Goal: Task Accomplishment & Management: Use online tool/utility

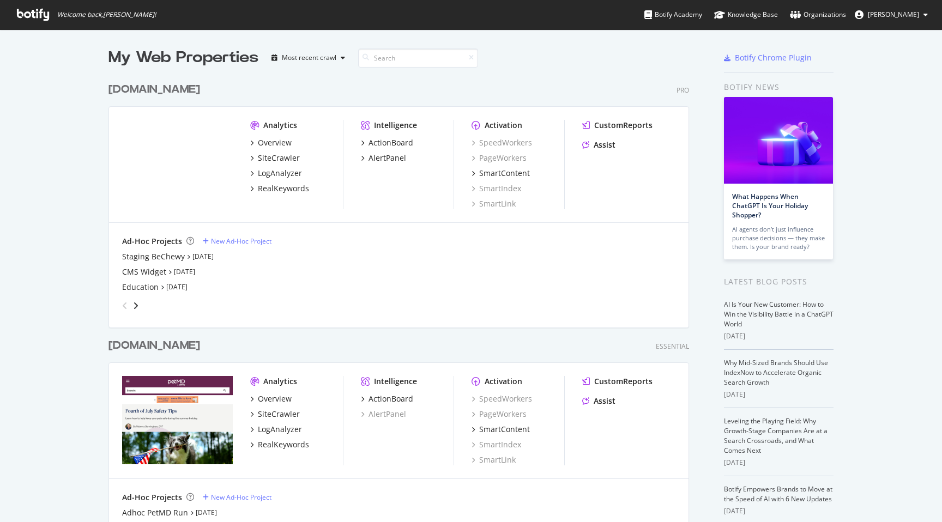
scroll to position [522, 942]
click at [277, 161] on div "SiteCrawler" at bounding box center [279, 158] width 42 height 11
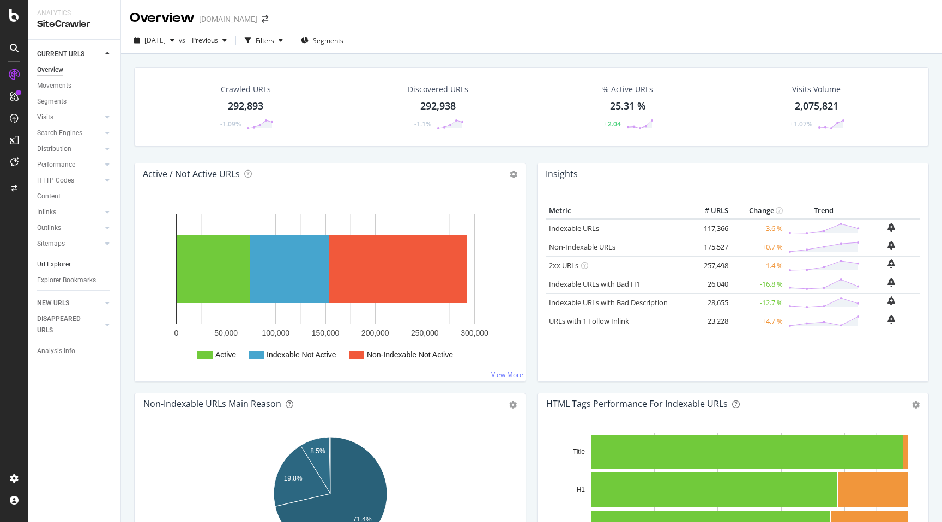
click at [77, 264] on link "Url Explorer" at bounding box center [75, 264] width 76 height 11
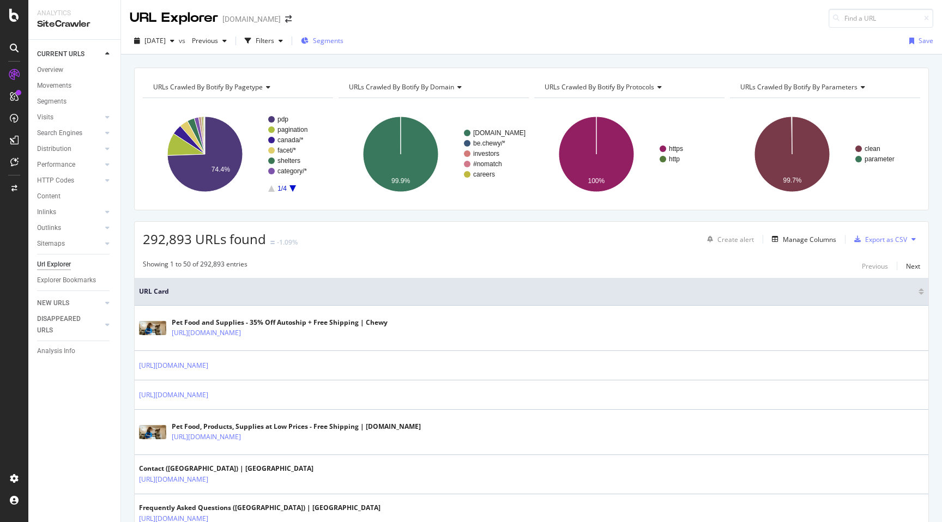
click at [308, 40] on icon "button" at bounding box center [305, 41] width 8 height 7
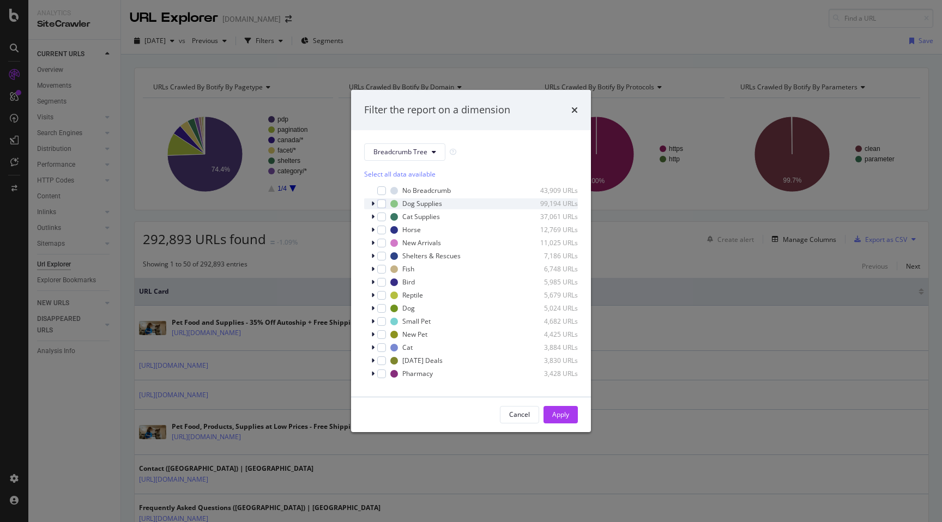
click at [371, 204] on div "modal" at bounding box center [374, 203] width 7 height 11
click at [371, 204] on icon "modal" at bounding box center [373, 204] width 4 height 7
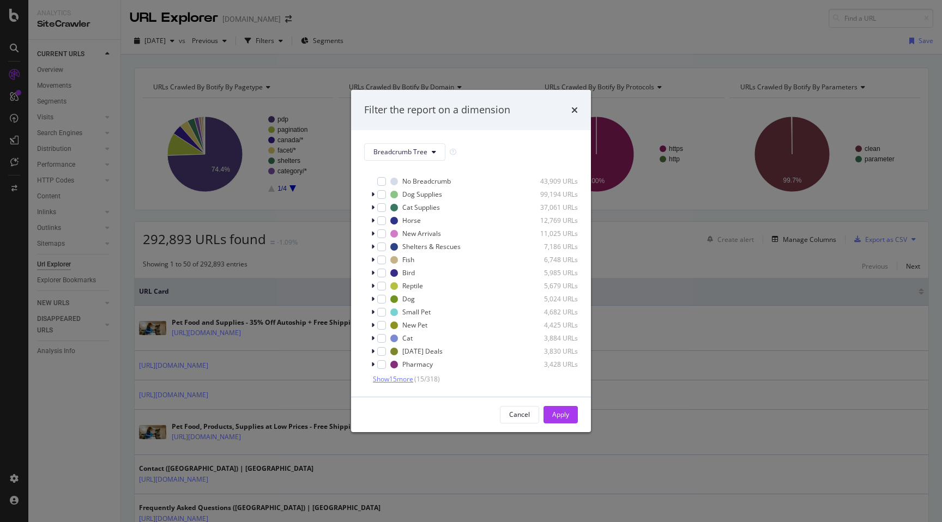
click at [409, 379] on span "Show 15 more" at bounding box center [393, 378] width 40 height 9
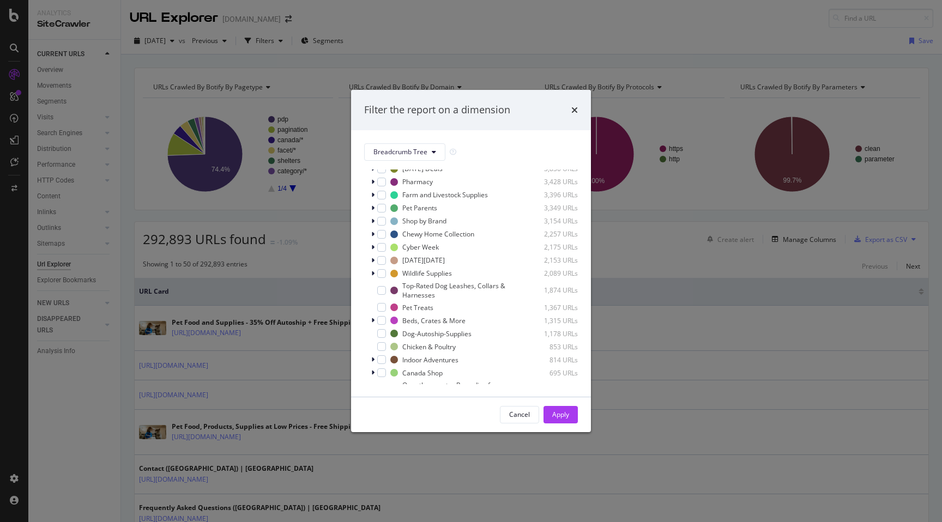
scroll to position [193, 0]
click at [381, 232] on div "modal" at bounding box center [381, 232] width 9 height 9
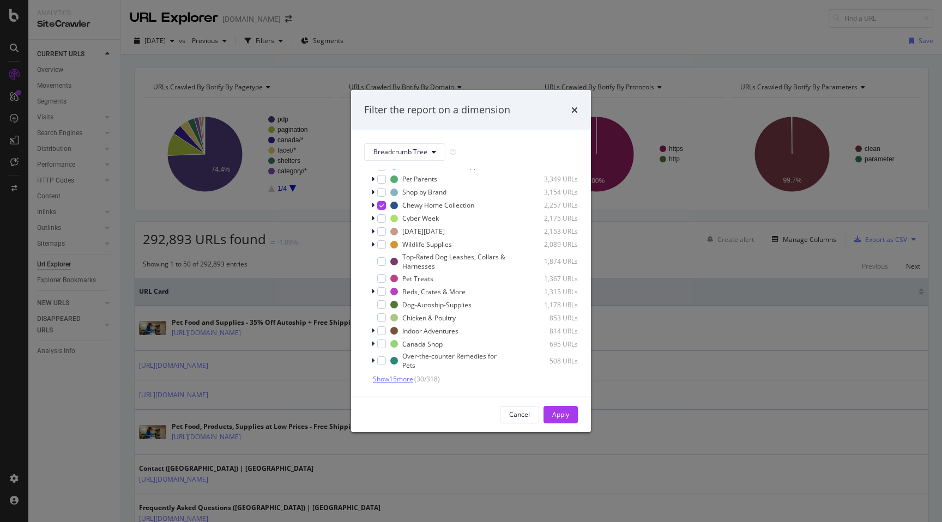
click at [407, 377] on span "Show 15 more" at bounding box center [393, 378] width 40 height 9
click at [371, 290] on div "modal" at bounding box center [374, 291] width 7 height 11
click at [380, 292] on div "modal" at bounding box center [381, 291] width 9 height 9
click at [373, 292] on icon "modal" at bounding box center [373, 291] width 4 height 7
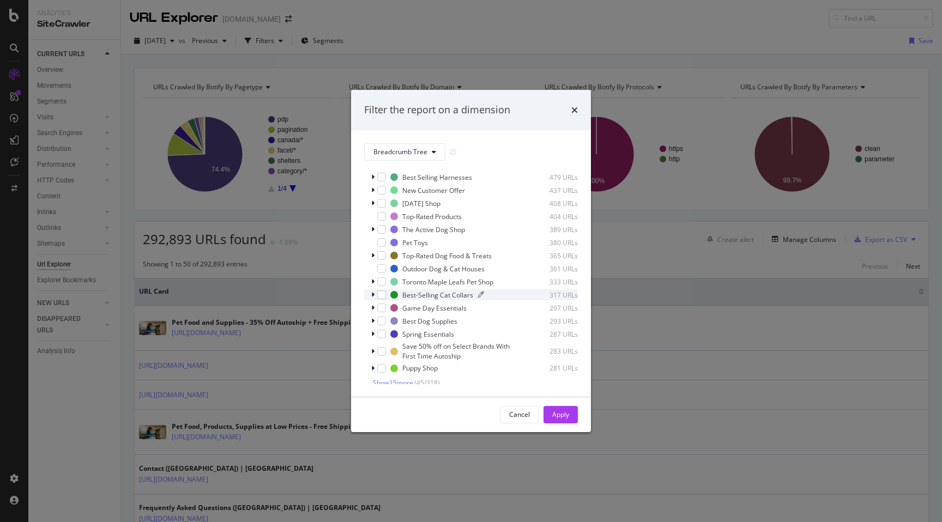
scroll to position [425, 0]
click at [406, 378] on span "Show 15 more" at bounding box center [393, 378] width 40 height 9
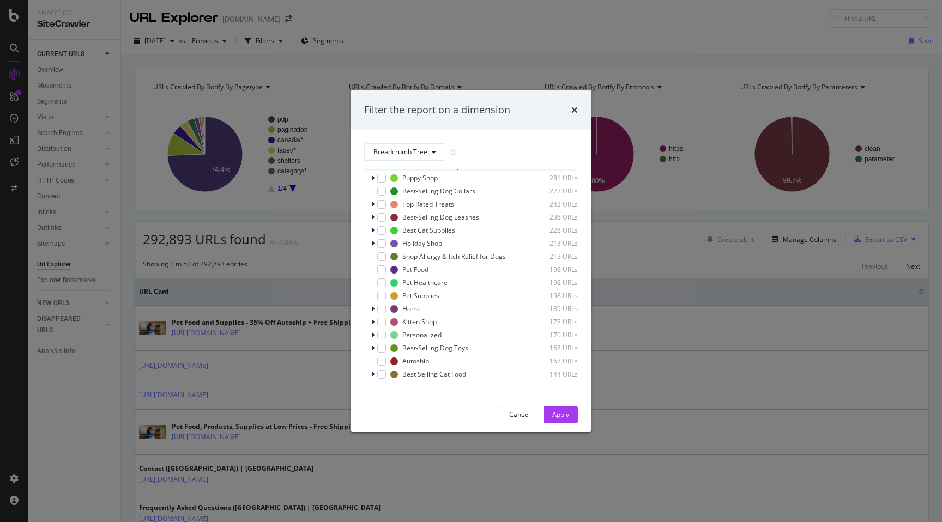
scroll to position [621, 0]
click at [403, 379] on span "Show 15 more" at bounding box center [393, 378] width 40 height 9
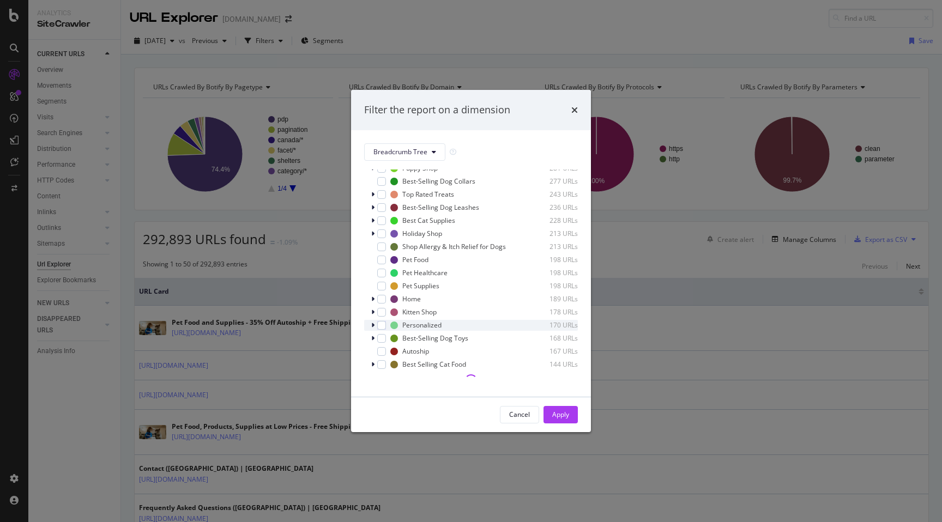
click at [374, 323] on div "modal" at bounding box center [374, 325] width 7 height 11
click at [381, 322] on div "modal" at bounding box center [381, 325] width 9 height 9
click at [371, 327] on icon "modal" at bounding box center [373, 325] width 4 height 7
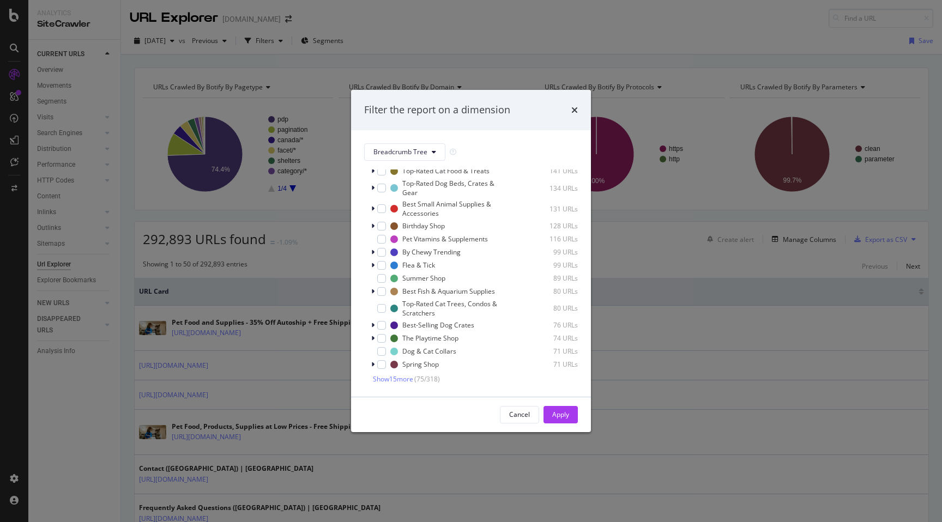
scroll to position [847, 0]
click at [377, 378] on span "Show 15 more" at bounding box center [393, 380] width 40 height 9
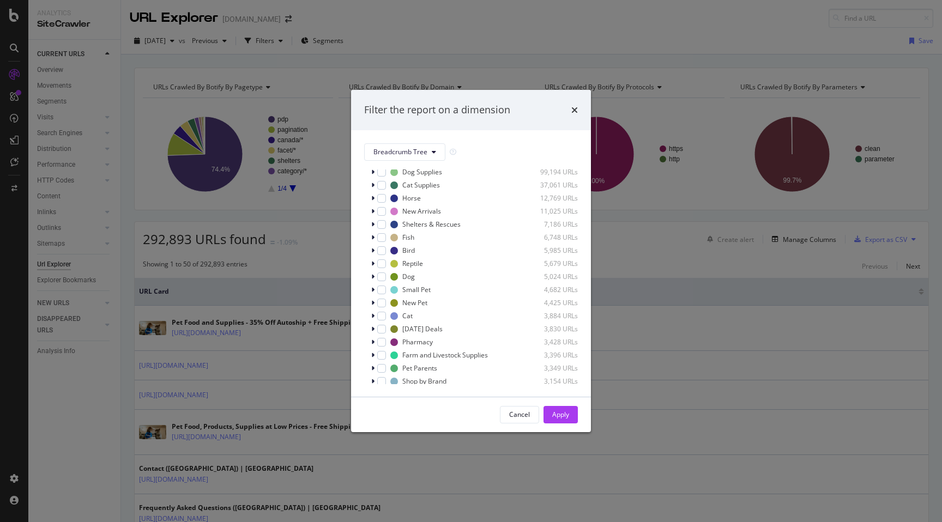
scroll to position [0, 0]
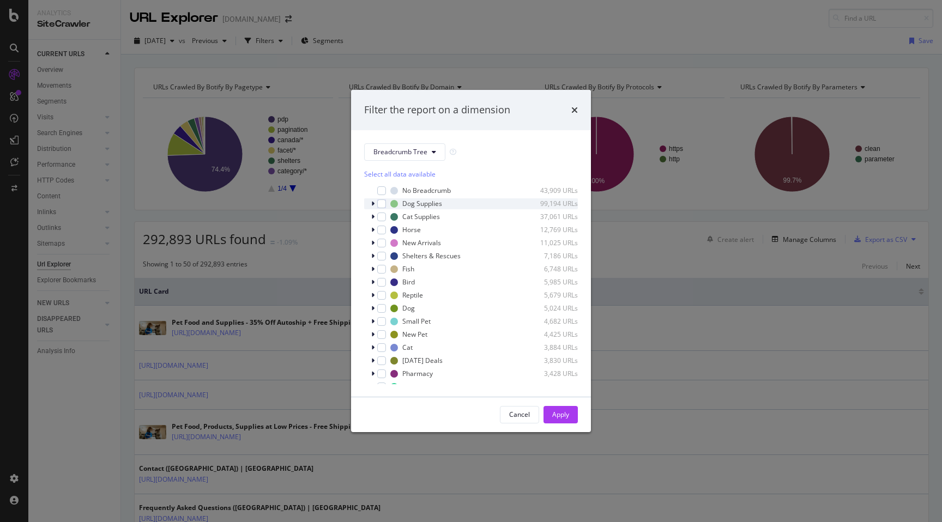
click at [374, 204] on icon "modal" at bounding box center [372, 204] width 3 height 7
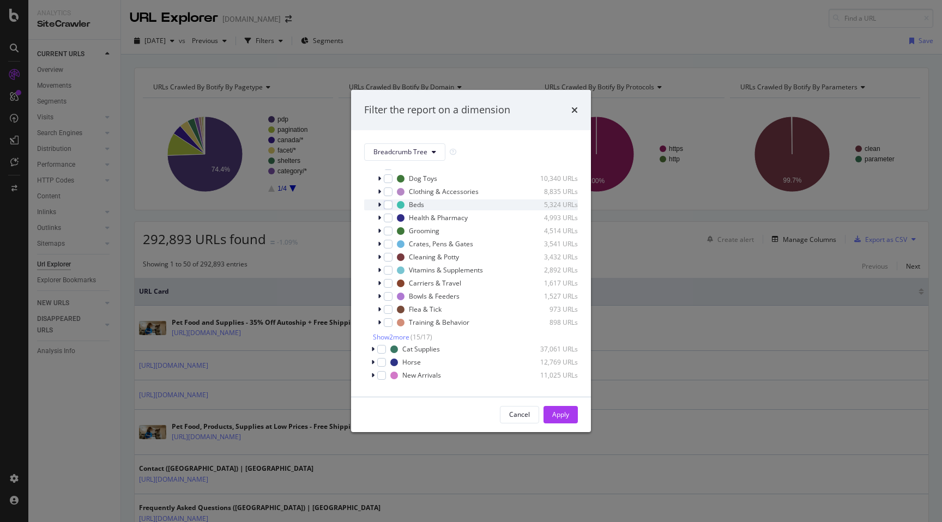
scroll to position [84, 0]
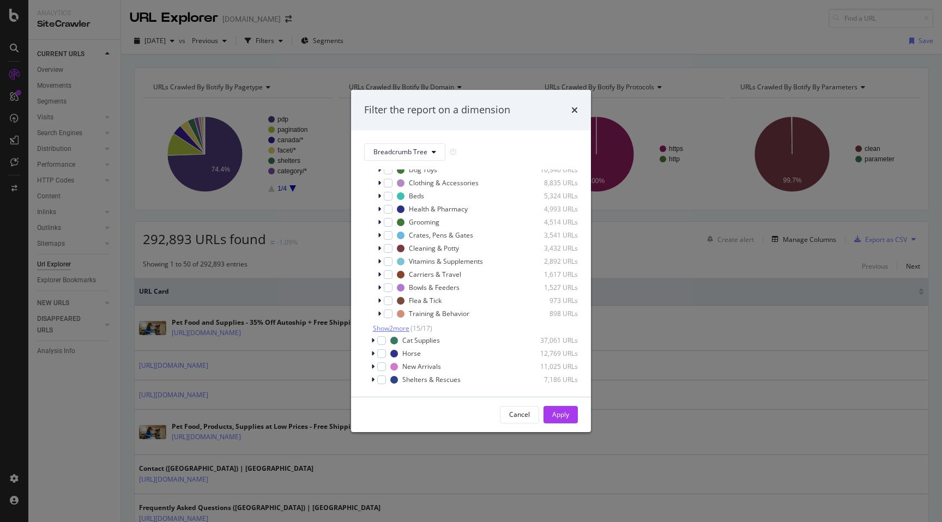
click at [389, 327] on span "Show 2 more" at bounding box center [391, 328] width 37 height 9
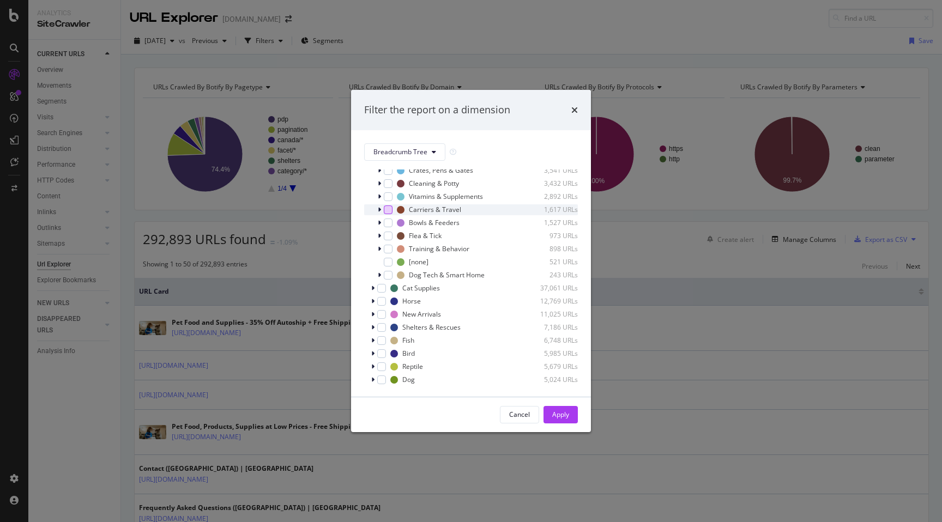
scroll to position [150, 0]
click at [389, 271] on div "modal" at bounding box center [388, 274] width 9 height 9
click at [371, 288] on icon "modal" at bounding box center [372, 287] width 3 height 7
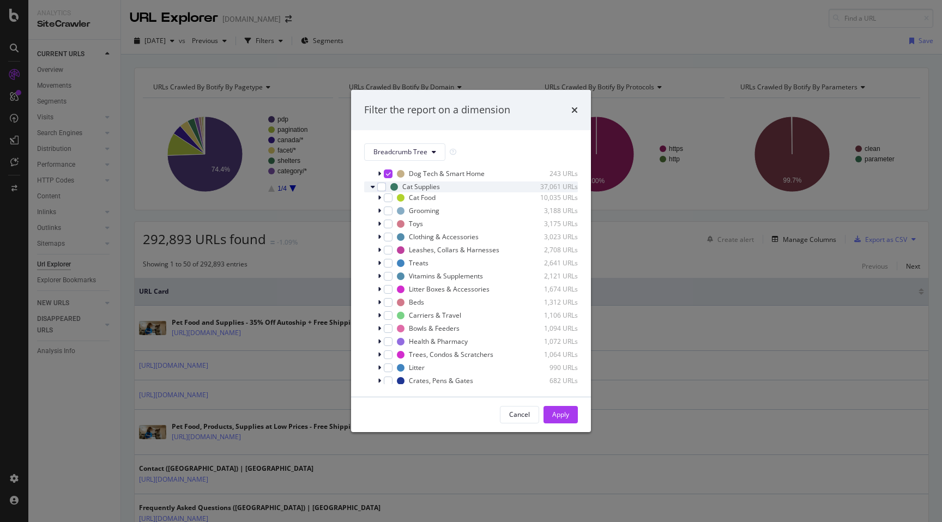
scroll to position [268, 0]
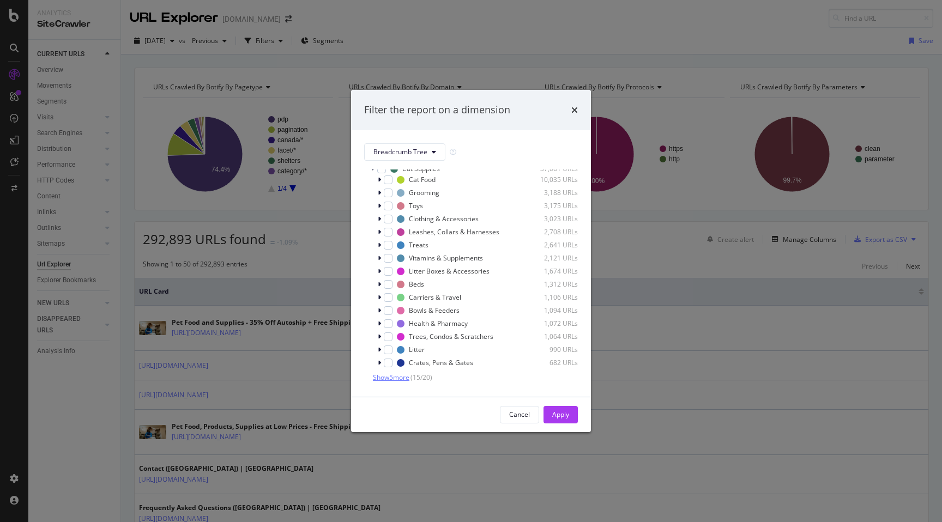
click at [387, 373] on span "Show 5 more" at bounding box center [391, 377] width 37 height 9
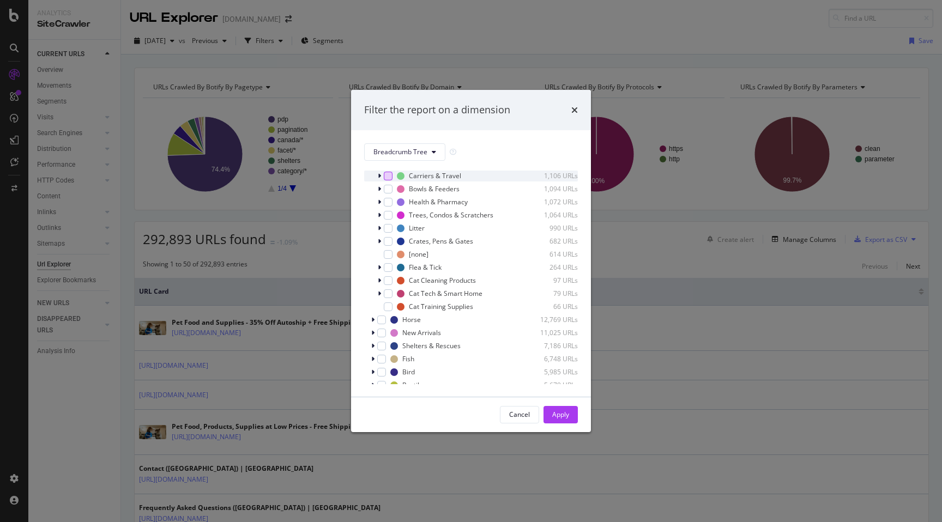
scroll to position [392, 0]
click at [387, 292] on div "modal" at bounding box center [388, 291] width 9 height 9
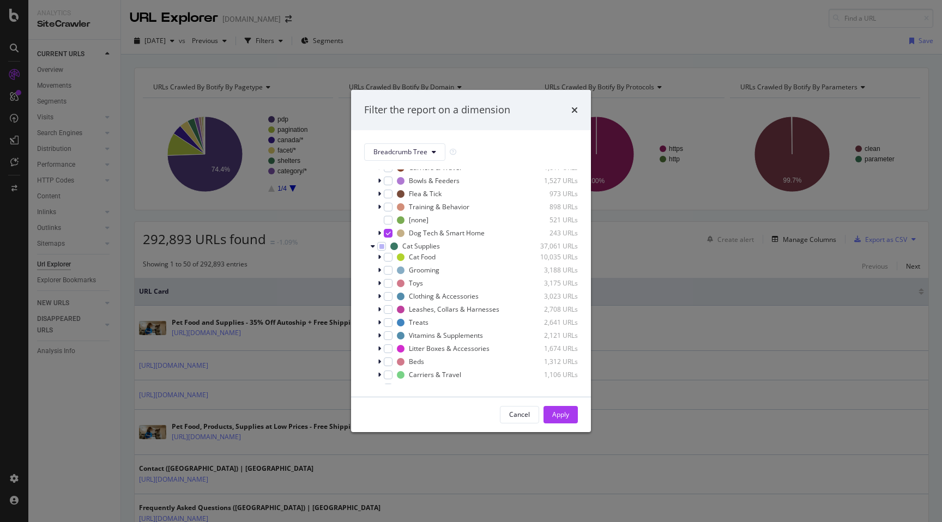
scroll to position [186, 0]
click at [372, 250] on icon "modal" at bounding box center [373, 250] width 4 height 7
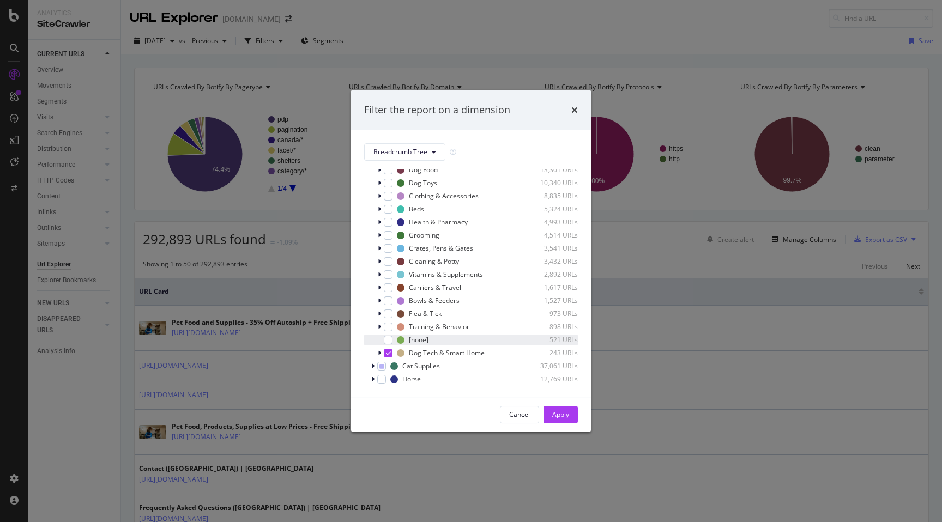
scroll to position [0, 0]
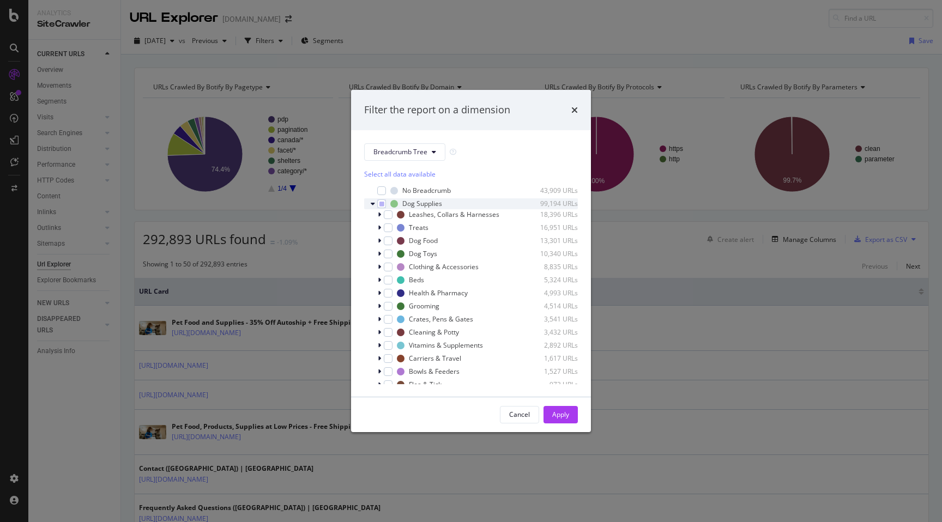
click at [373, 203] on icon "modal" at bounding box center [373, 204] width 4 height 7
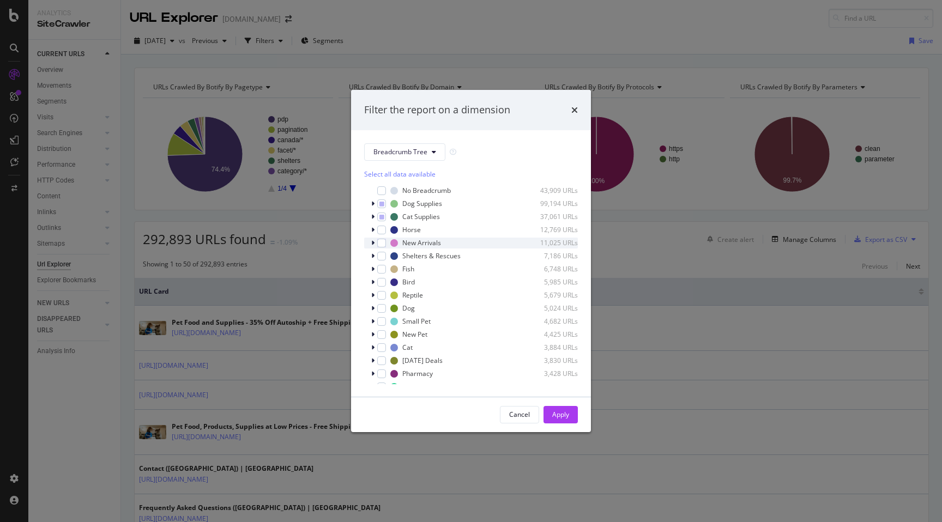
click at [373, 246] on icon "modal" at bounding box center [372, 243] width 3 height 7
click at [373, 246] on icon "modal" at bounding box center [373, 243] width 4 height 7
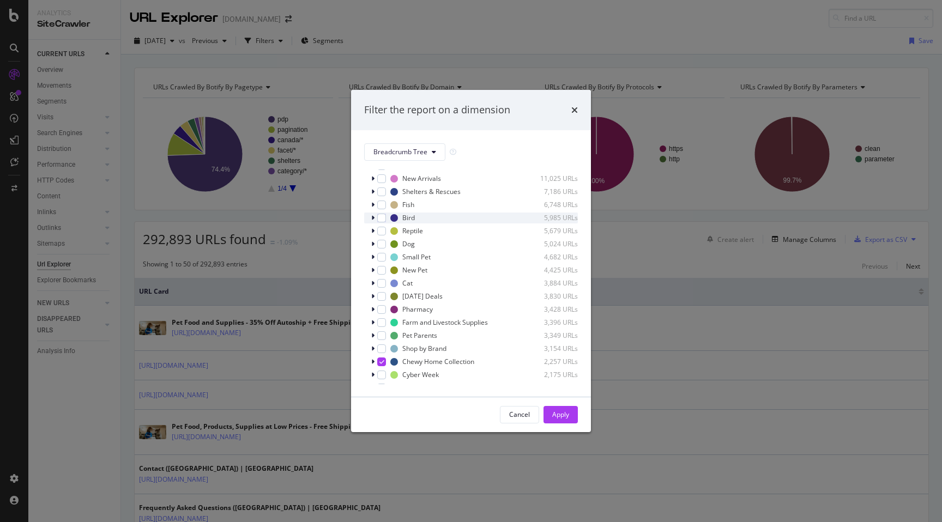
scroll to position [70, 0]
click at [375, 263] on div "modal" at bounding box center [374, 264] width 7 height 11
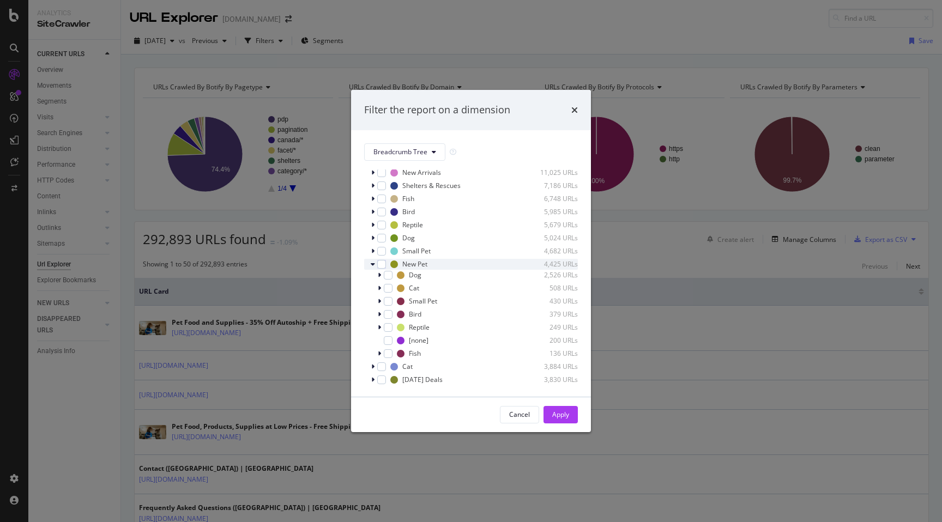
click at [375, 263] on div "modal" at bounding box center [374, 264] width 7 height 11
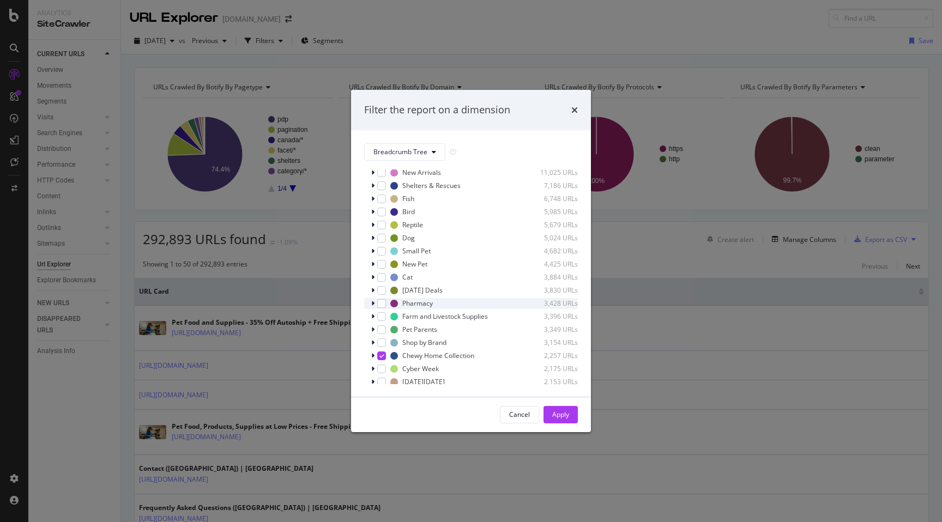
scroll to position [70, 0]
click at [383, 329] on div "modal" at bounding box center [381, 330] width 9 height 9
click at [565, 418] on div "Apply" at bounding box center [560, 414] width 17 height 9
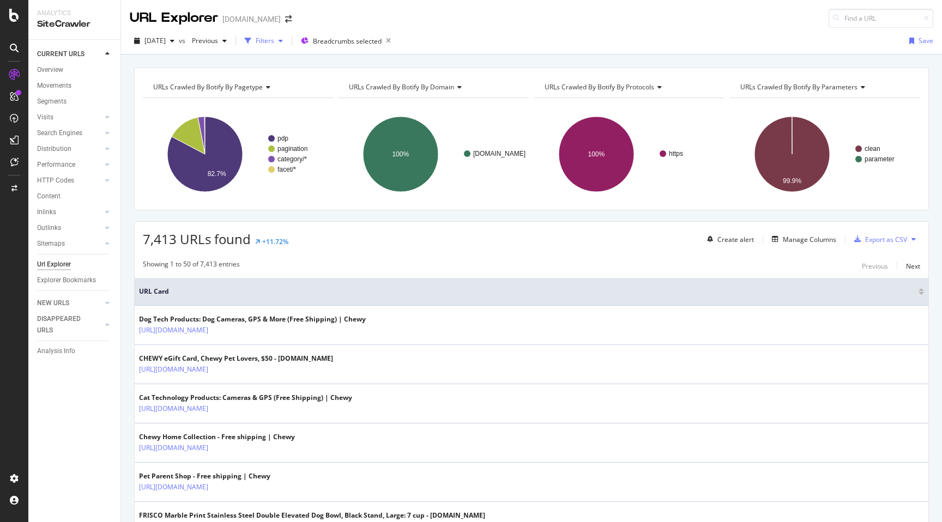
click at [274, 44] on div "Filters" at bounding box center [265, 40] width 19 height 9
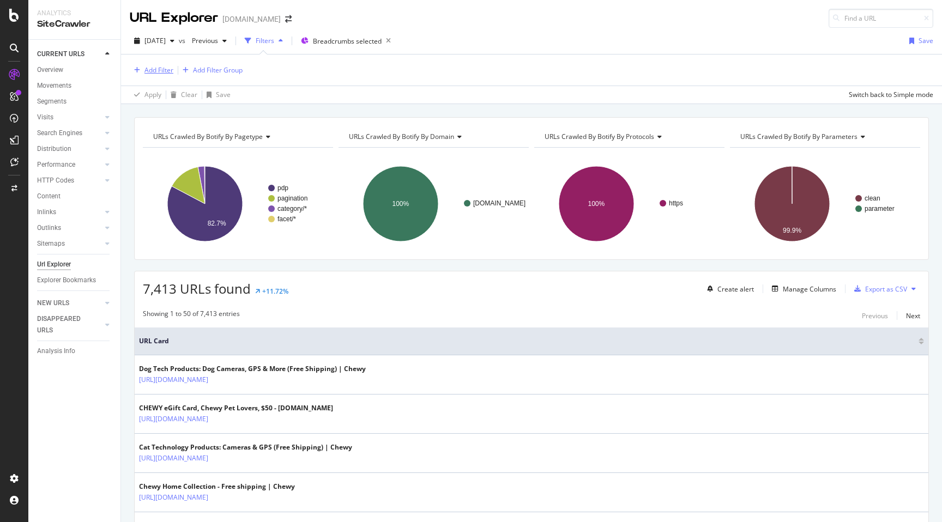
click at [158, 65] on div "Add Filter" at bounding box center [158, 69] width 29 height 9
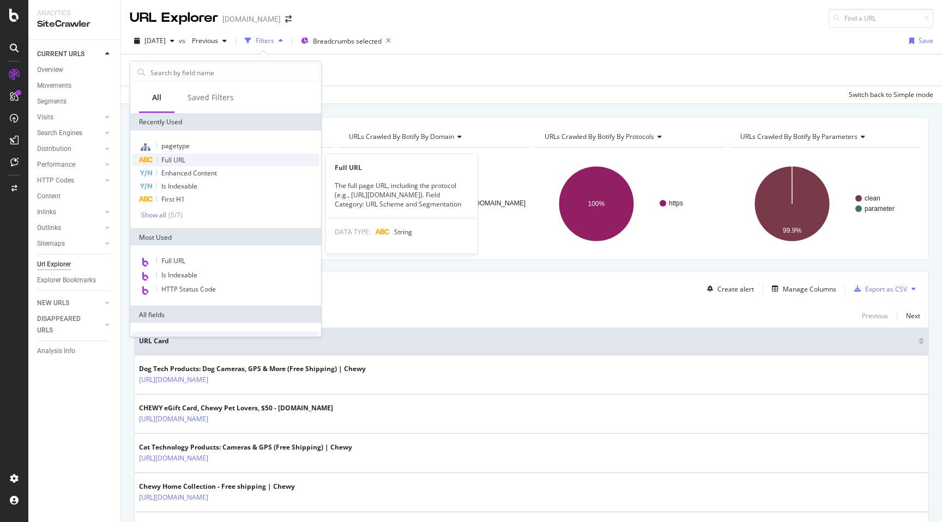
click at [175, 157] on span "Full URL" at bounding box center [173, 159] width 24 height 9
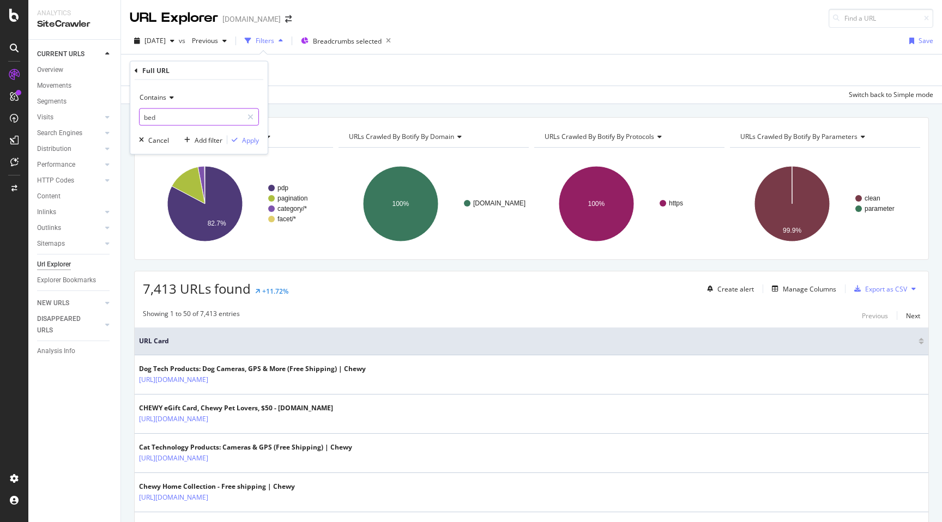
click at [179, 113] on input "bed" at bounding box center [190, 116] width 103 height 17
type input "/f/,/b/"
click at [240, 137] on div "button" at bounding box center [234, 140] width 15 height 7
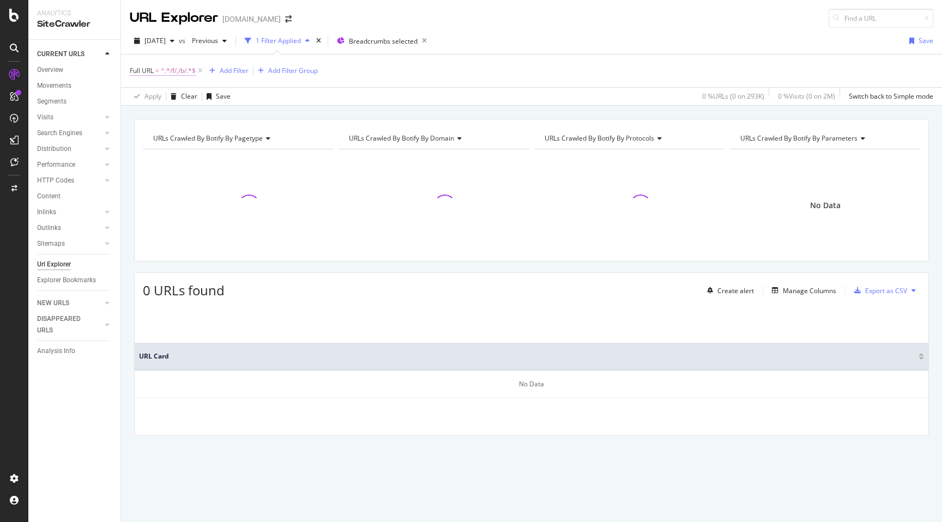
click at [175, 68] on span "^.*/f/,/b/.*$" at bounding box center [178, 70] width 35 height 15
click at [174, 119] on input "/f/,/b/" at bounding box center [190, 115] width 103 height 17
type input "/f/"
click at [257, 138] on div "Apply" at bounding box center [250, 139] width 17 height 9
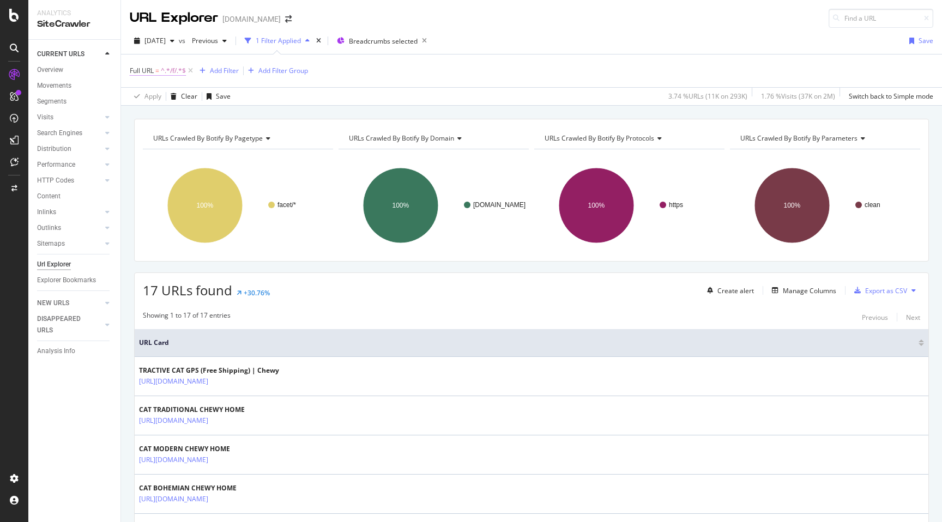
click at [161, 71] on span "^.*/f/.*$" at bounding box center [173, 70] width 25 height 15
click at [172, 119] on input "/f/" at bounding box center [190, 115] width 103 height 17
click at [291, 82] on div "Full URL = ^.*/f/.*$ Add Filter Add Filter Group" at bounding box center [531, 70] width 803 height 33
click at [222, 74] on div "Add Filter" at bounding box center [224, 70] width 29 height 9
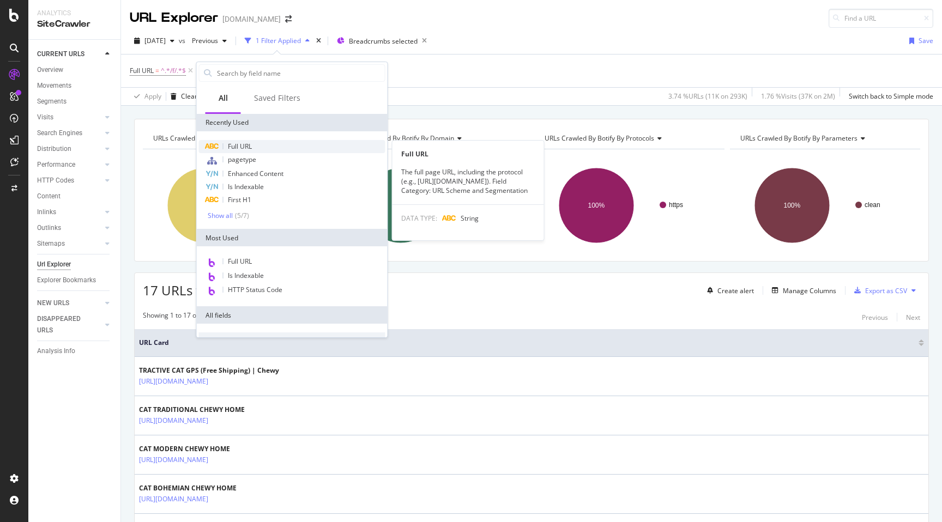
click at [234, 145] on span "Full URL" at bounding box center [240, 146] width 24 height 9
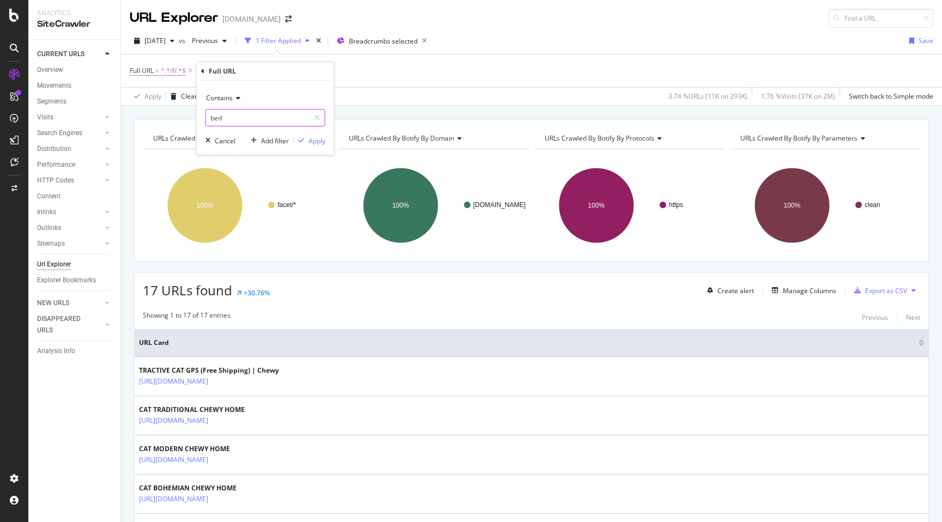
drag, startPoint x: 237, startPoint y: 118, endPoint x: 186, endPoint y: 122, distance: 50.8
click at [186, 122] on body "Analytics SiteCrawler CURRENT URLS Overview Movements Segments Visits Analysis …" at bounding box center [471, 261] width 942 height 522
type input "b"
type input "/b/"
click at [315, 141] on div "Apply" at bounding box center [316, 140] width 17 height 9
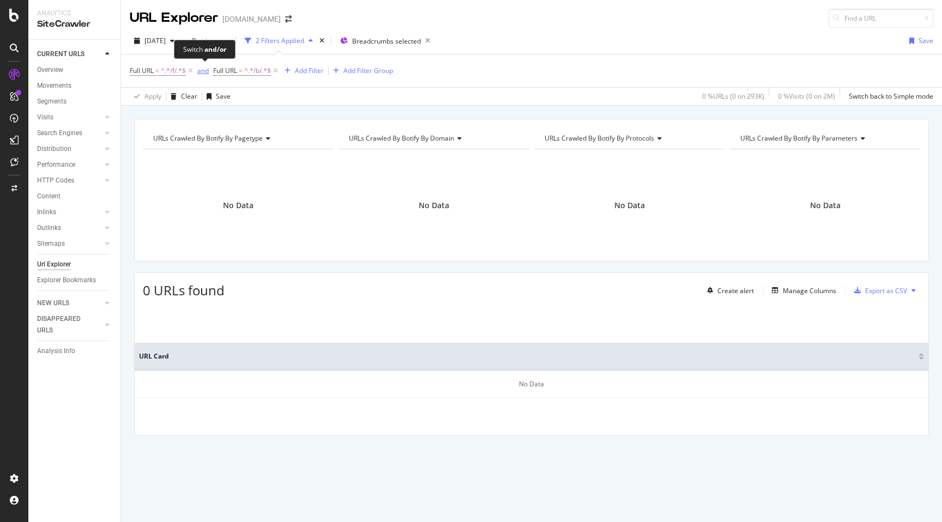
click at [209, 75] on div "and" at bounding box center [202, 70] width 11 height 9
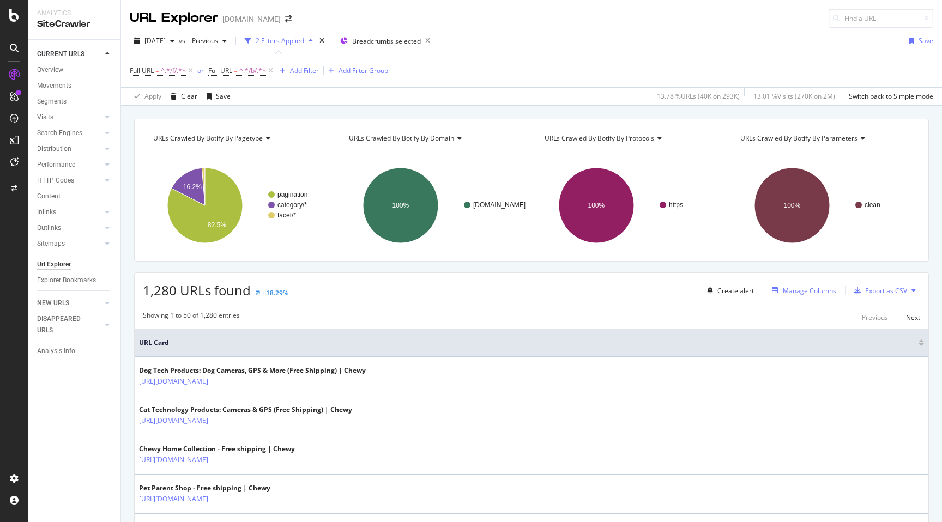
click at [774, 288] on icon "button" at bounding box center [775, 290] width 7 height 7
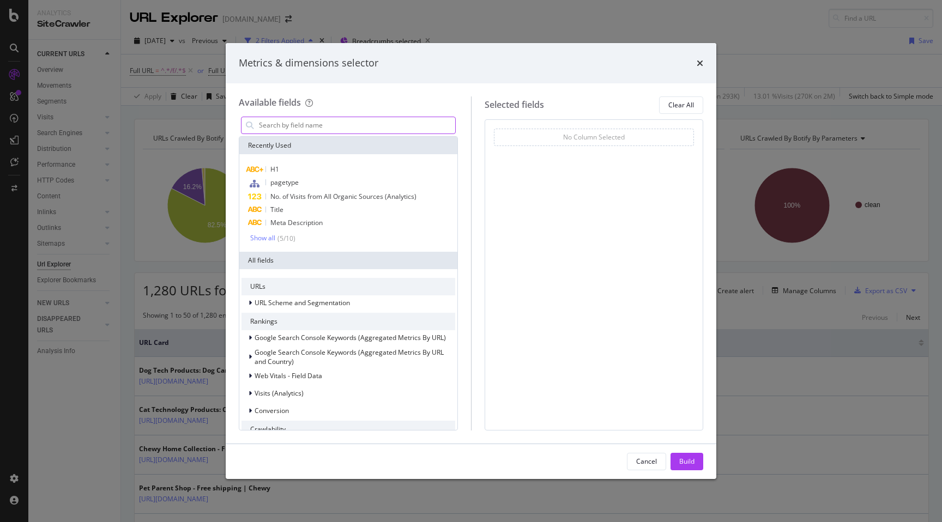
click at [361, 128] on input "modal" at bounding box center [356, 125] width 197 height 16
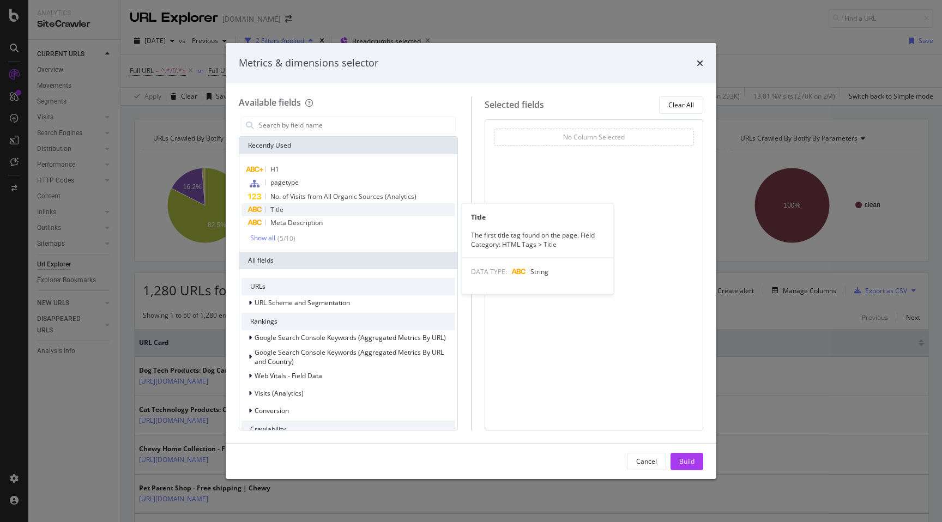
click at [277, 205] on span "Title" at bounding box center [276, 209] width 13 height 9
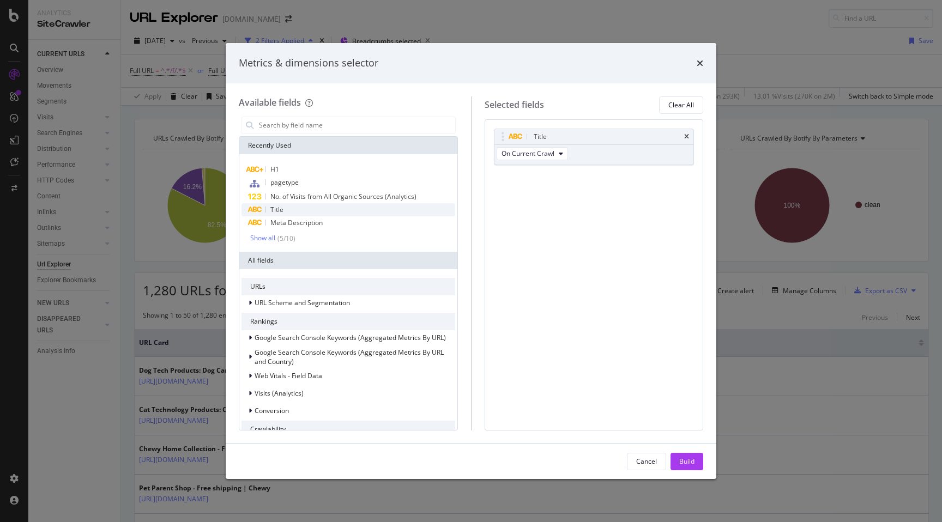
click at [280, 215] on div "Title" at bounding box center [348, 209] width 214 height 13
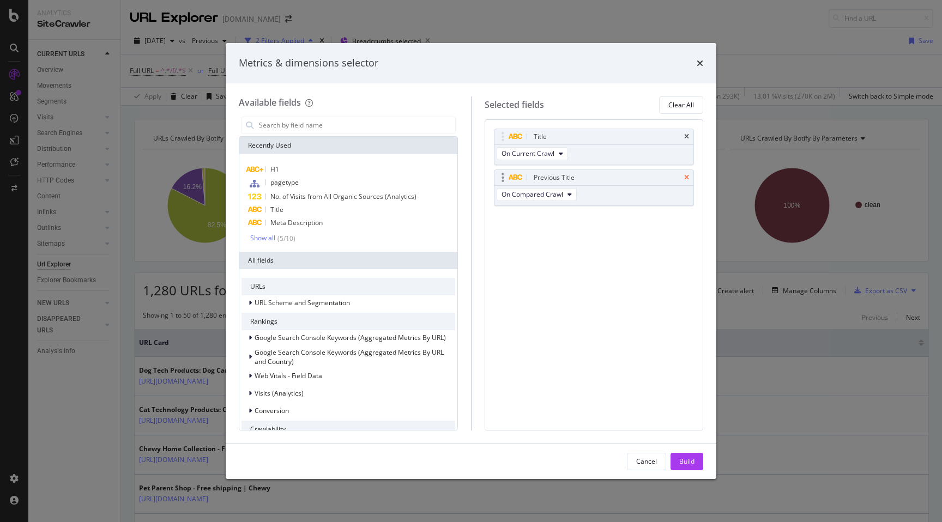
click at [684, 178] on icon "times" at bounding box center [686, 177] width 5 height 7
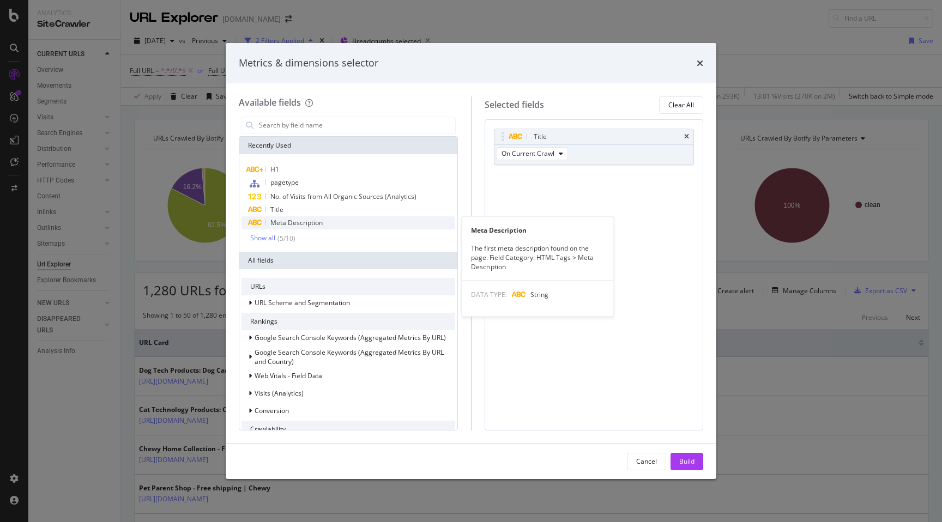
click at [313, 226] on span "Meta Description" at bounding box center [296, 222] width 52 height 9
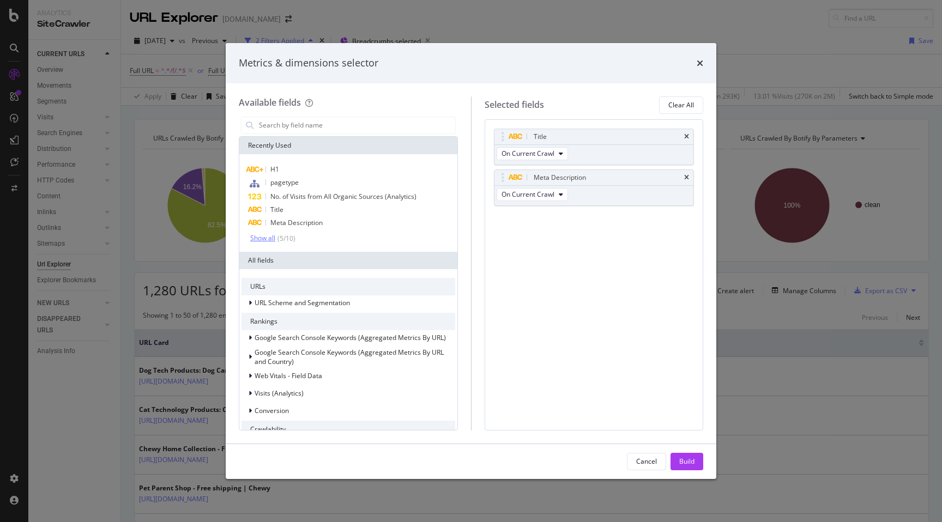
click at [264, 238] on div "Show all" at bounding box center [262, 238] width 25 height 8
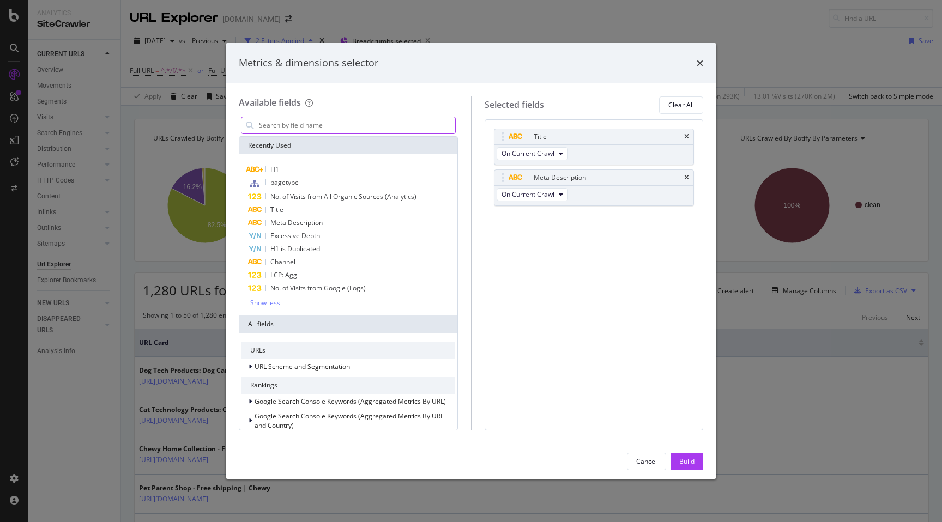
click at [296, 130] on input "modal" at bounding box center [356, 125] width 197 height 16
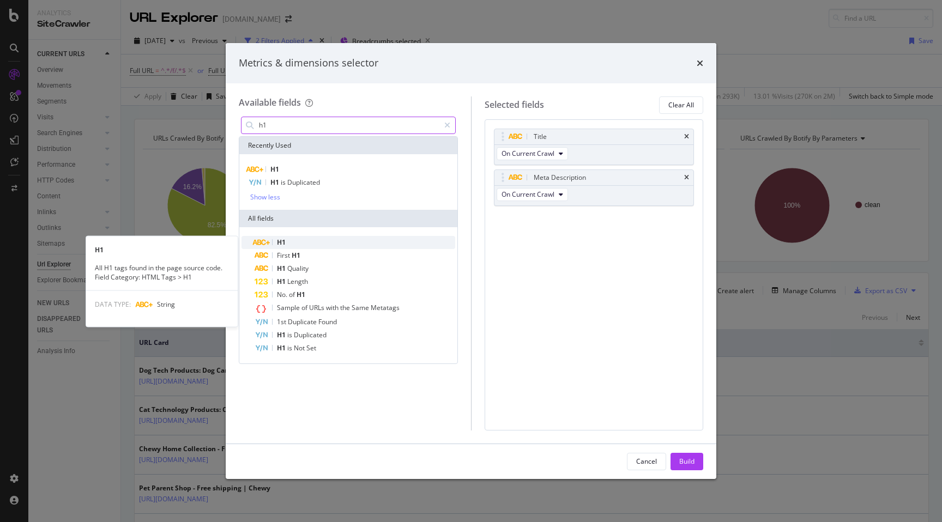
type input "h1"
click at [290, 247] on div "H1" at bounding box center [354, 242] width 201 height 13
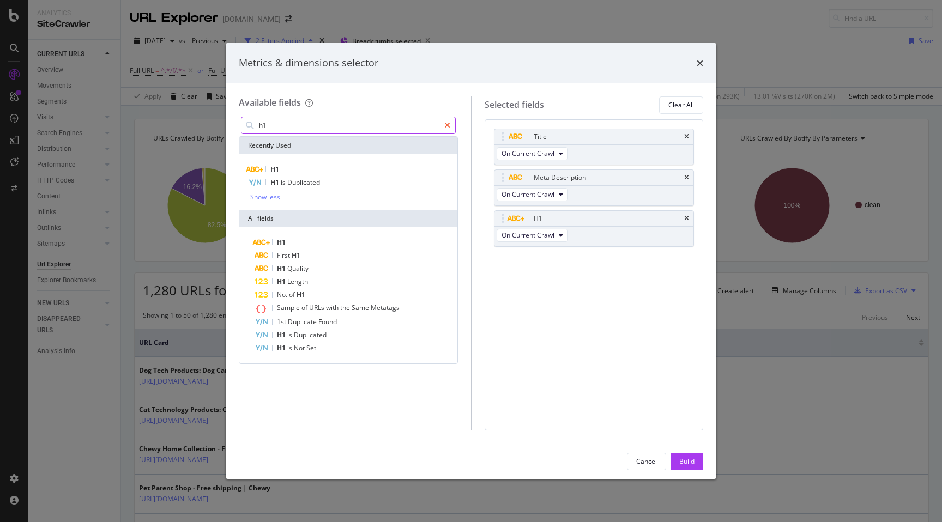
click at [450, 125] on icon "modal" at bounding box center [447, 126] width 6 height 8
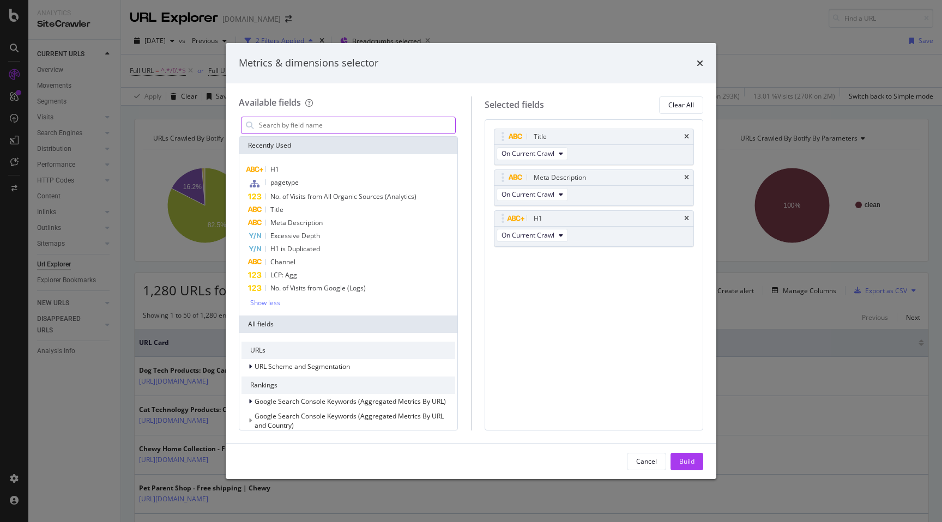
click at [351, 123] on input "modal" at bounding box center [356, 125] width 197 height 16
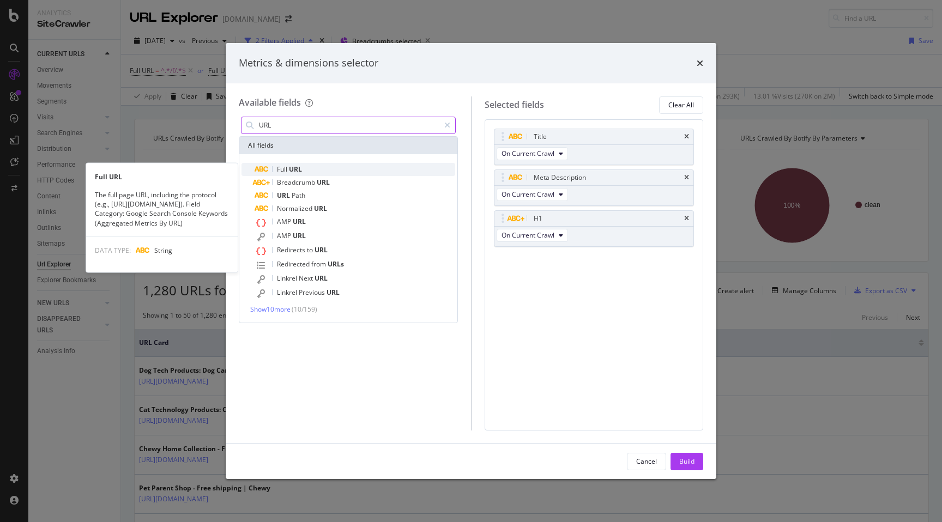
type input "URL"
click at [299, 165] on span "URL" at bounding box center [295, 169] width 13 height 9
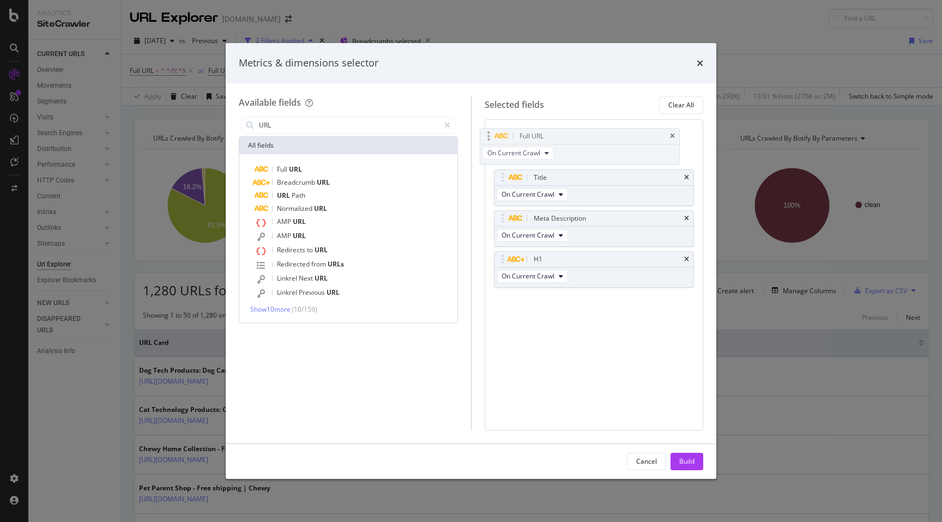
drag, startPoint x: 616, startPoint y: 257, endPoint x: 608, endPoint y: 125, distance: 132.7
click at [608, 125] on body "Analytics SiteCrawler CURRENT URLS Overview Movements Segments Visits Analysis …" at bounding box center [471, 261] width 942 height 522
click at [305, 122] on input "URL" at bounding box center [348, 125] width 181 height 16
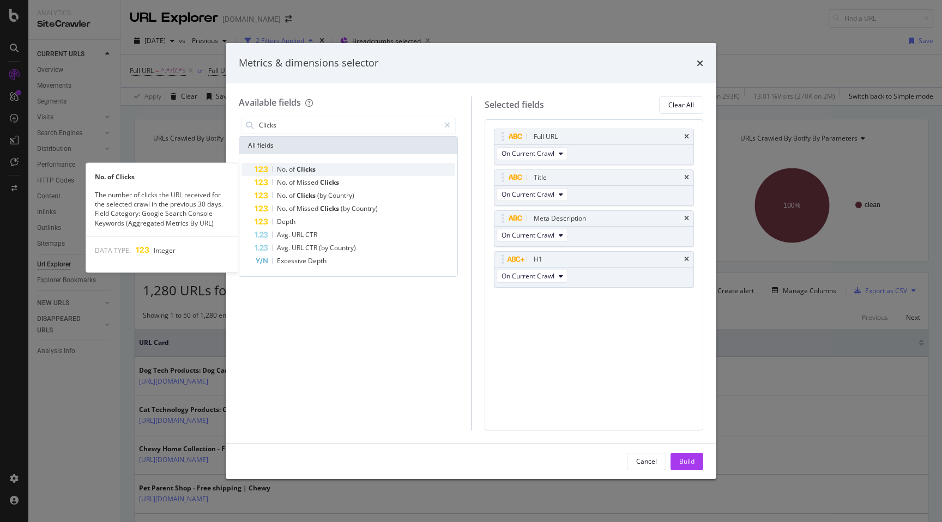
click at [300, 169] on span "Clicks" at bounding box center [305, 169] width 19 height 9
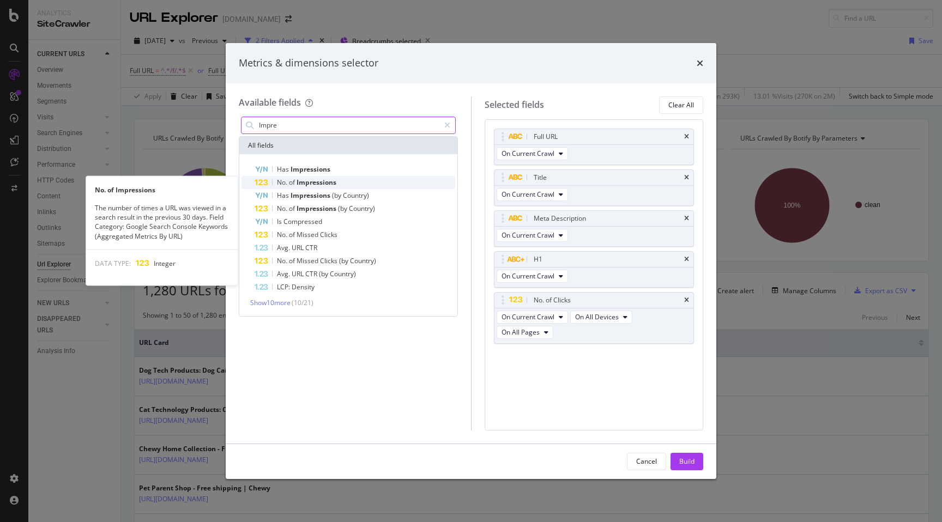
type input "Impre"
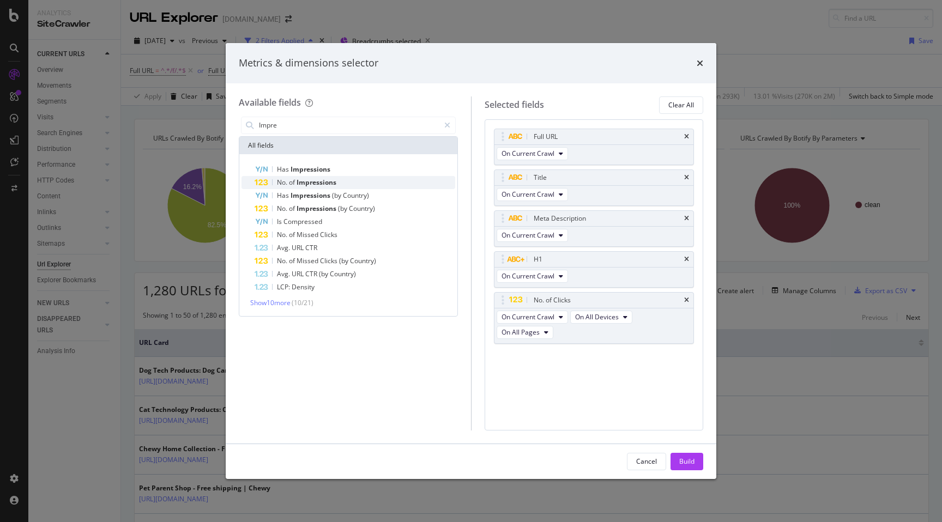
click at [303, 180] on span "Impressions" at bounding box center [316, 182] width 40 height 9
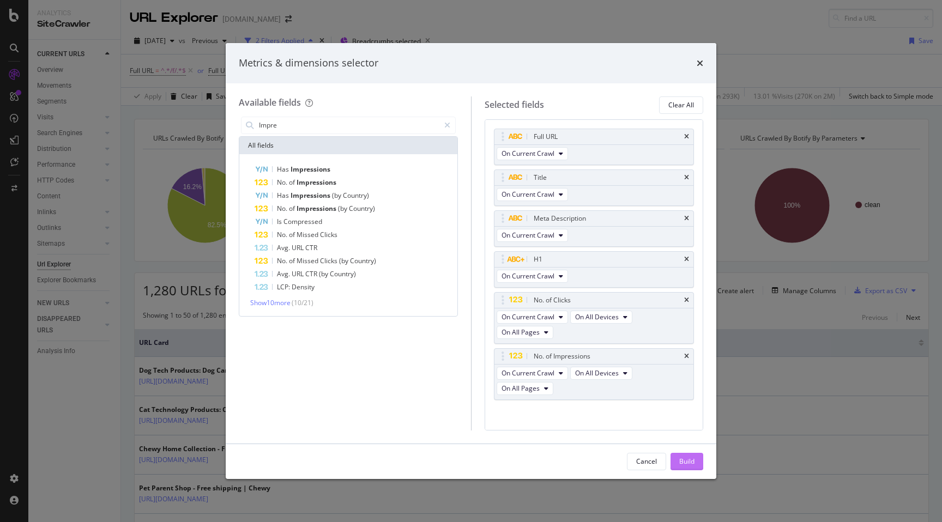
click at [685, 464] on div "Build" at bounding box center [686, 461] width 15 height 9
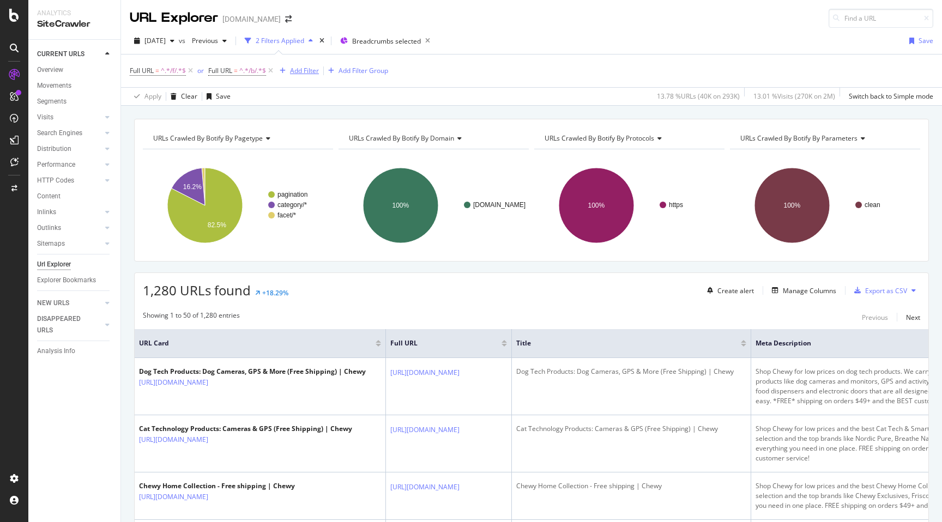
click at [300, 70] on div "Add Filter" at bounding box center [304, 70] width 29 height 9
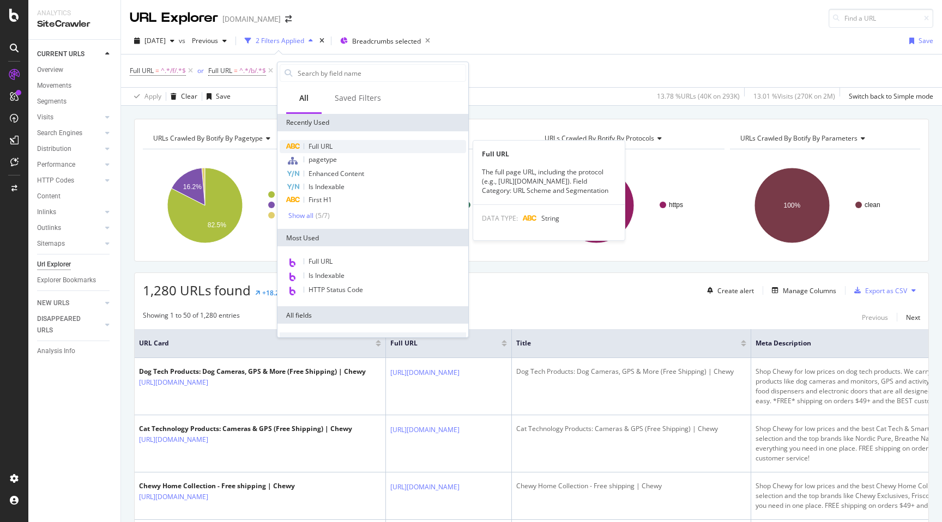
click at [311, 141] on div "Full URL" at bounding box center [373, 146] width 186 height 13
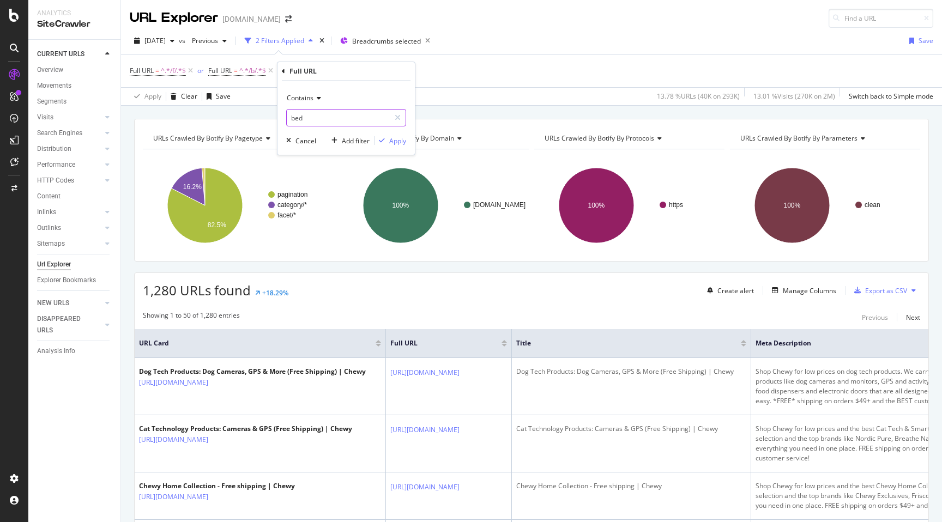
click at [329, 124] on input "bed" at bounding box center [338, 117] width 103 height 17
click at [309, 102] on span "Contains" at bounding box center [300, 97] width 27 height 9
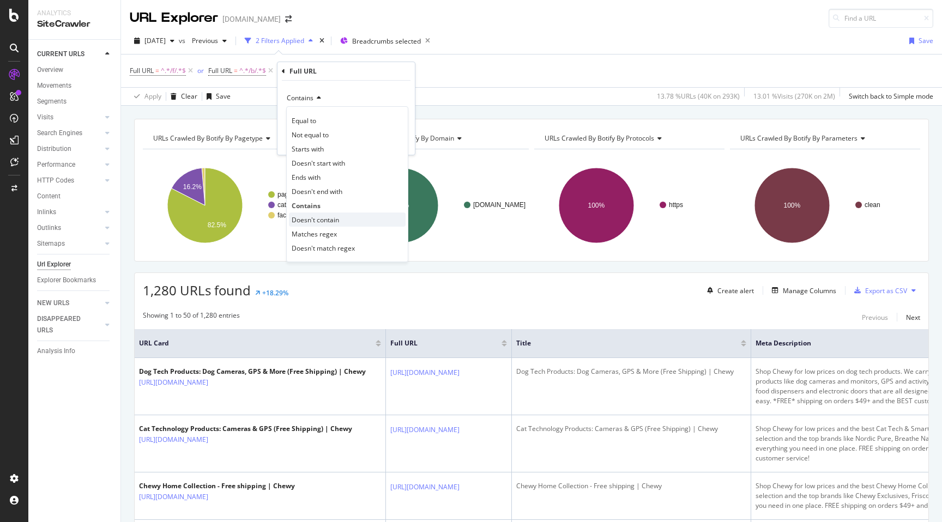
click at [323, 220] on span "Doesn't contain" at bounding box center [315, 219] width 47 height 9
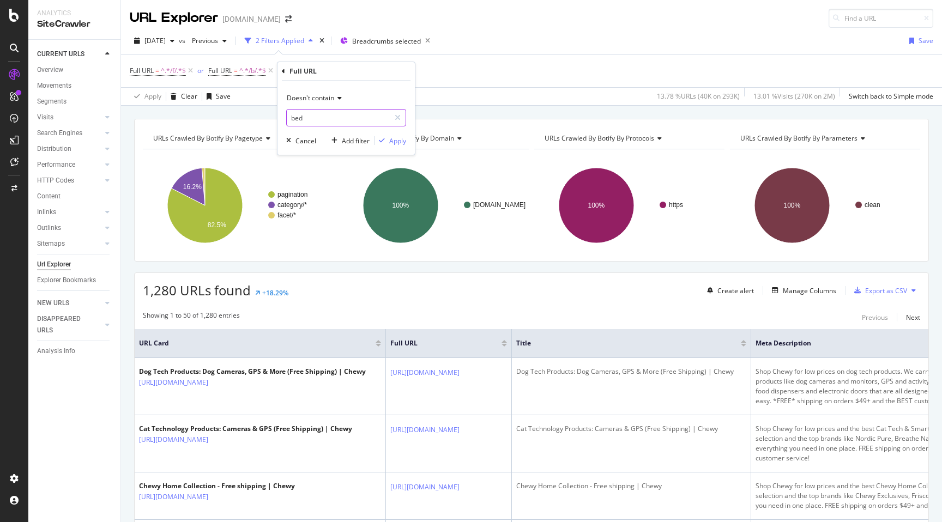
drag, startPoint x: 313, startPoint y: 118, endPoint x: 276, endPoint y: 107, distance: 39.0
click at [276, 107] on body "Analytics SiteCrawler CURRENT URLS Overview Movements Segments Visits Analysis …" at bounding box center [471, 261] width 942 height 522
drag, startPoint x: 314, startPoint y: 120, endPoint x: 268, endPoint y: 116, distance: 46.5
click at [268, 116] on body "Analytics SiteCrawler CURRENT URLS Overview Movements Segments Visits Analysis …" at bounding box center [471, 261] width 942 height 522
type input "b"
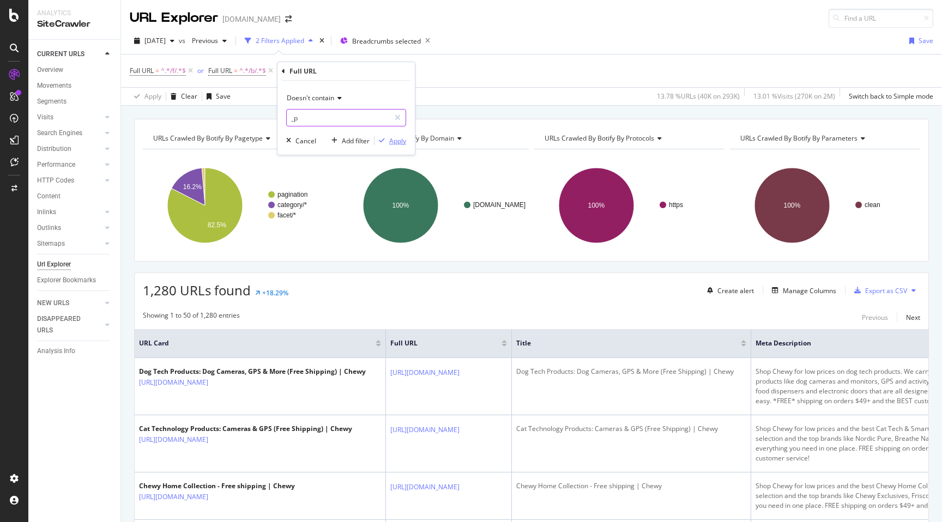
type input "_p"
click at [397, 143] on div "Apply" at bounding box center [397, 140] width 17 height 9
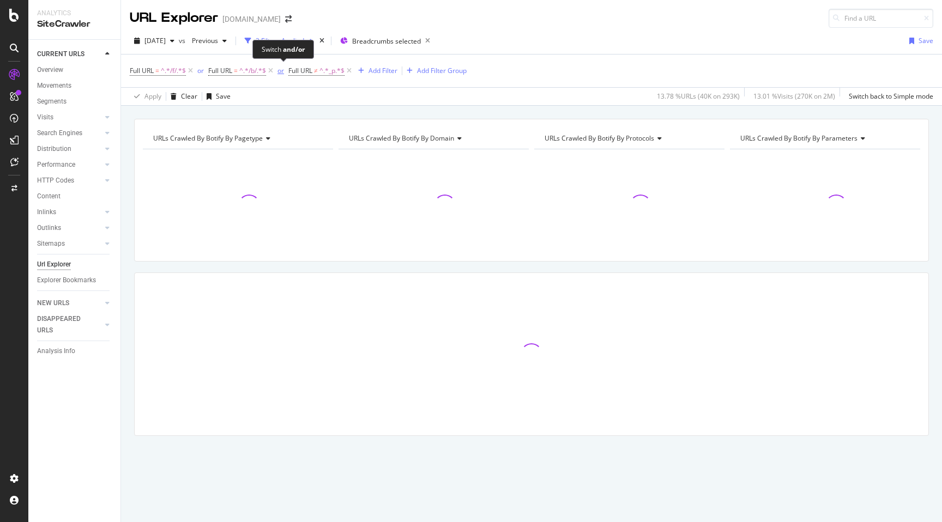
click at [281, 72] on div "or" at bounding box center [280, 70] width 7 height 9
click at [288, 74] on div "and" at bounding box center [287, 70] width 11 height 9
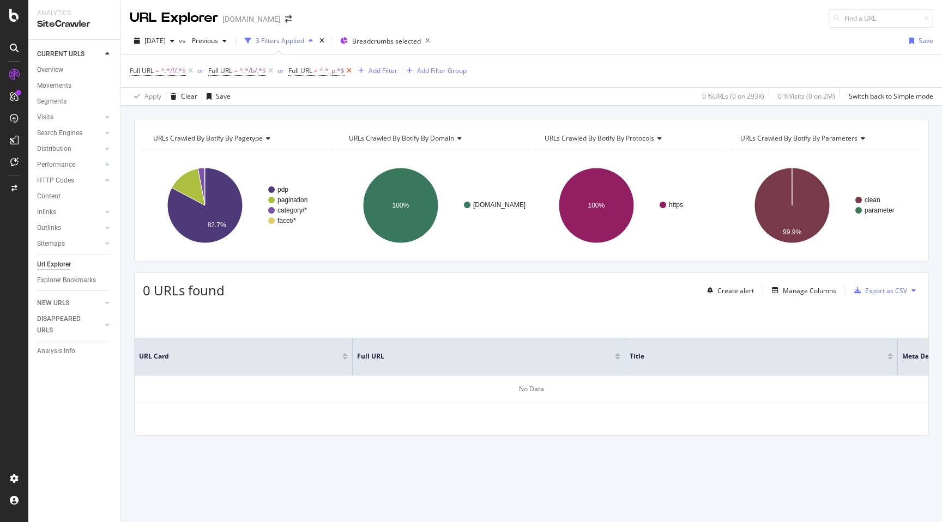
click at [349, 70] on icon at bounding box center [348, 70] width 9 height 11
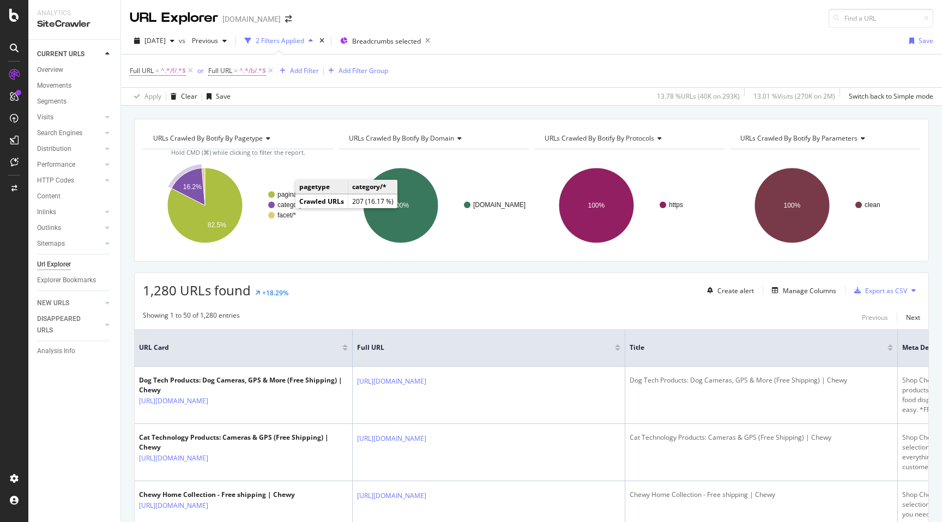
click at [284, 205] on text "category/*" at bounding box center [291, 205] width 29 height 8
click at [859, 288] on icon "button" at bounding box center [857, 290] width 7 height 7
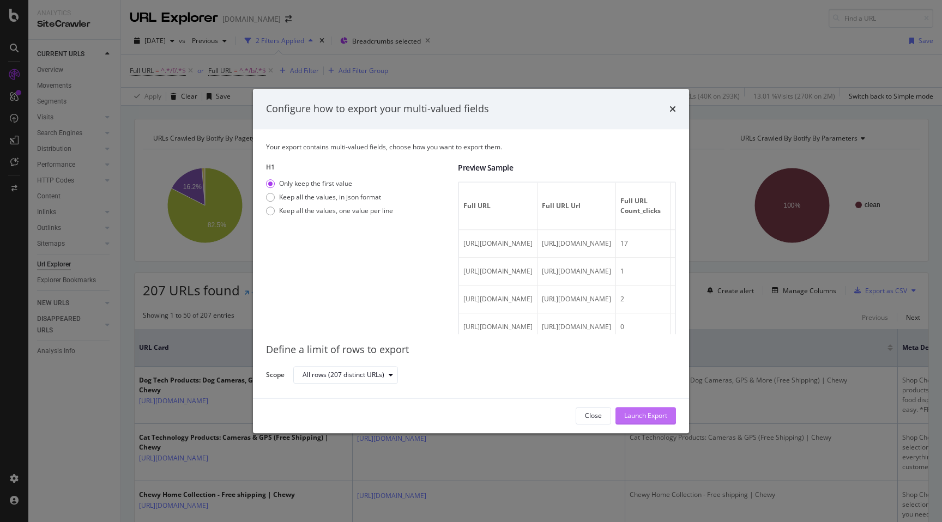
click at [641, 417] on div "Launch Export" at bounding box center [645, 415] width 43 height 9
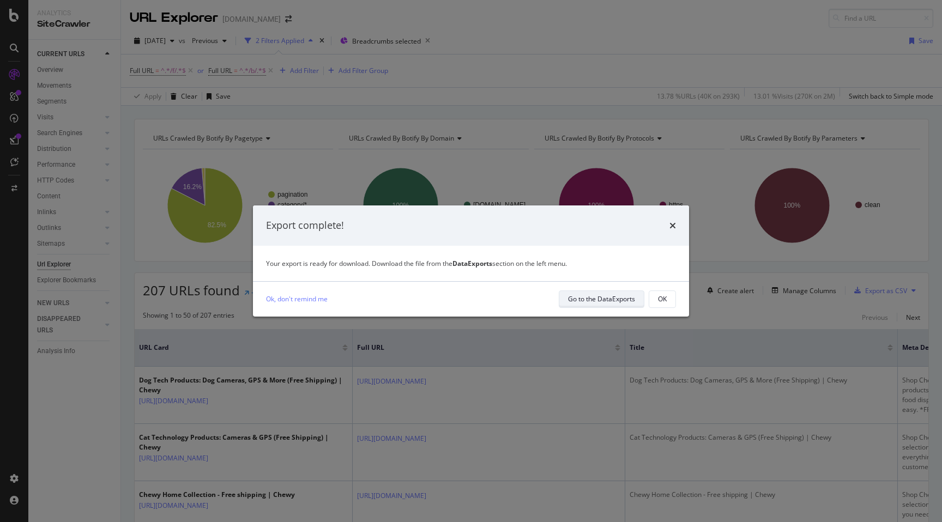
click at [580, 305] on div "Go to the DataExports" at bounding box center [601, 299] width 67 height 15
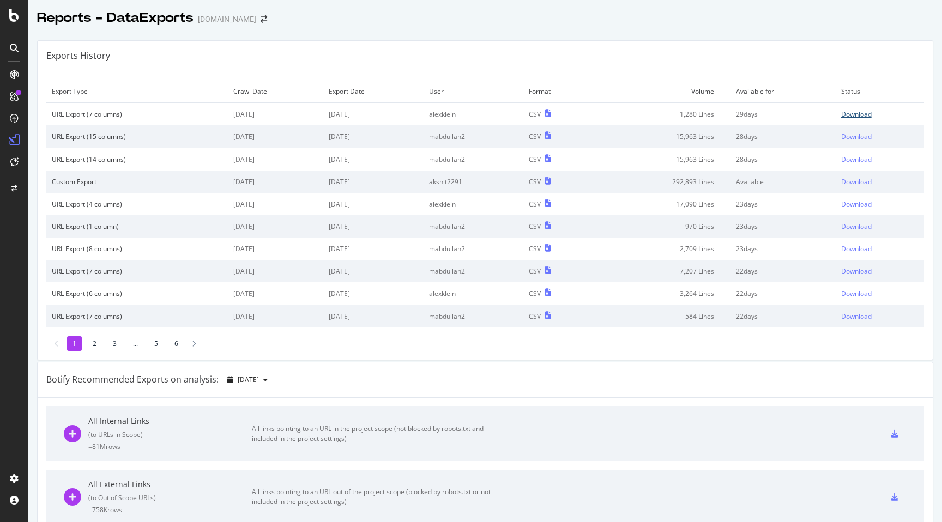
click at [878, 113] on link "Download" at bounding box center [879, 114] width 77 height 9
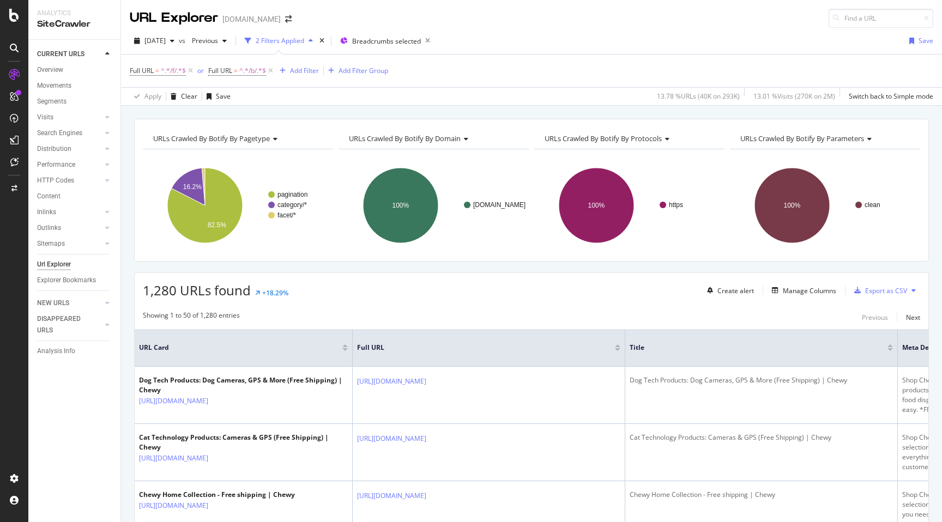
click at [792, 283] on div "Create alert Manage Columns Export as CSV" at bounding box center [810, 290] width 217 height 19
click at [792, 290] on div "Manage Columns" at bounding box center [808, 290] width 53 height 9
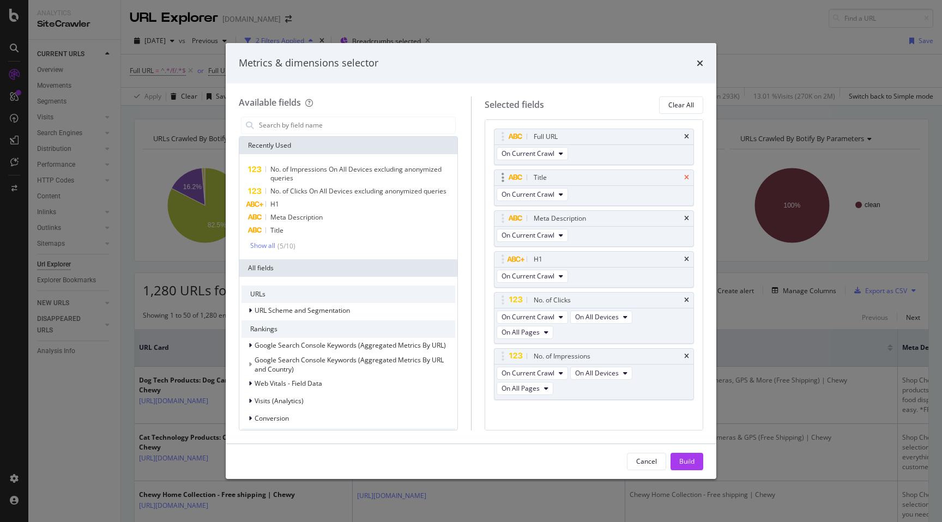
click at [686, 179] on icon "times" at bounding box center [686, 177] width 5 height 7
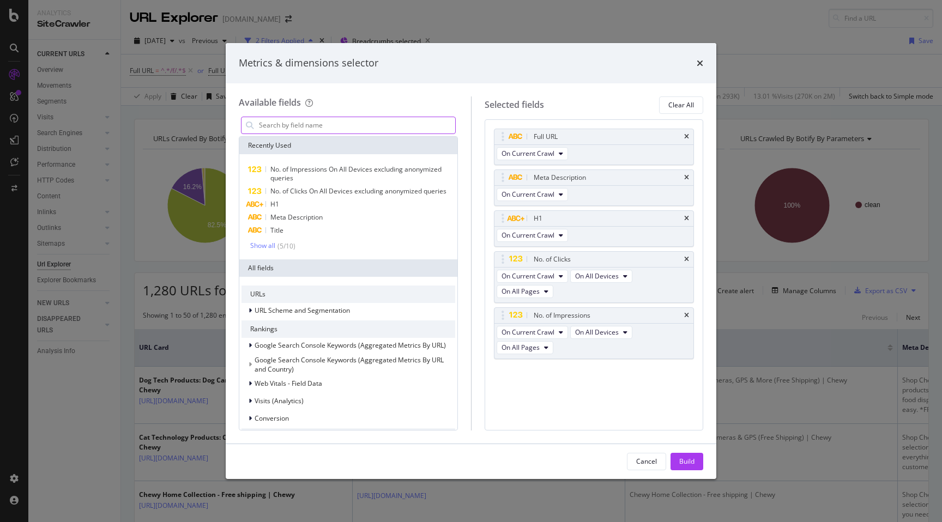
click at [354, 120] on input "modal" at bounding box center [356, 125] width 197 height 16
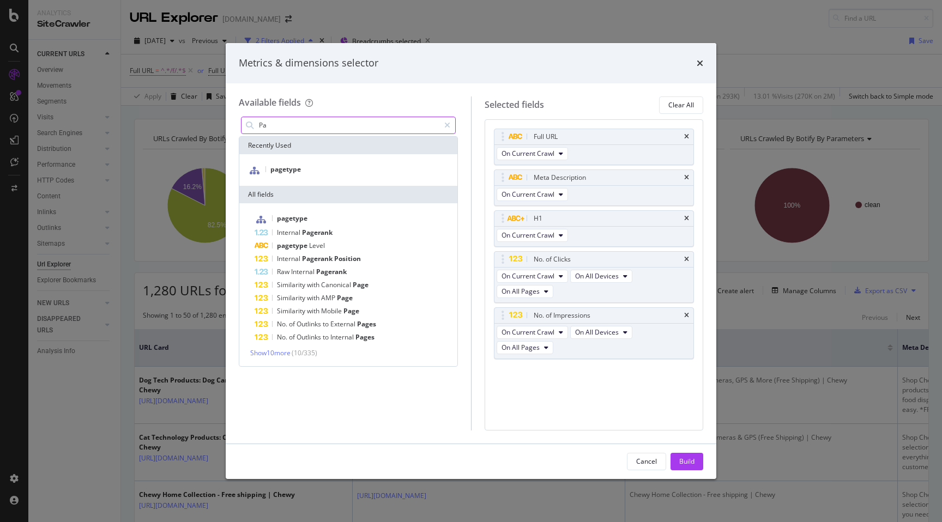
type input "P"
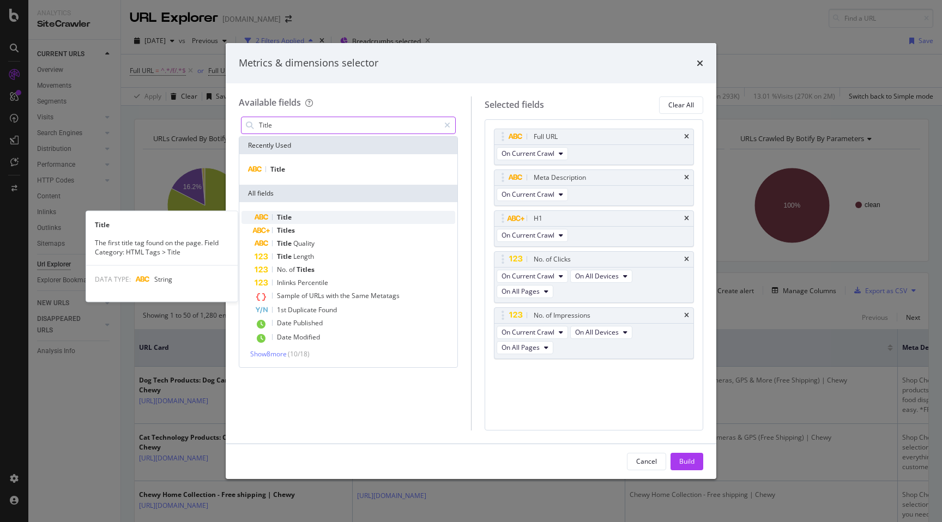
type input "Title"
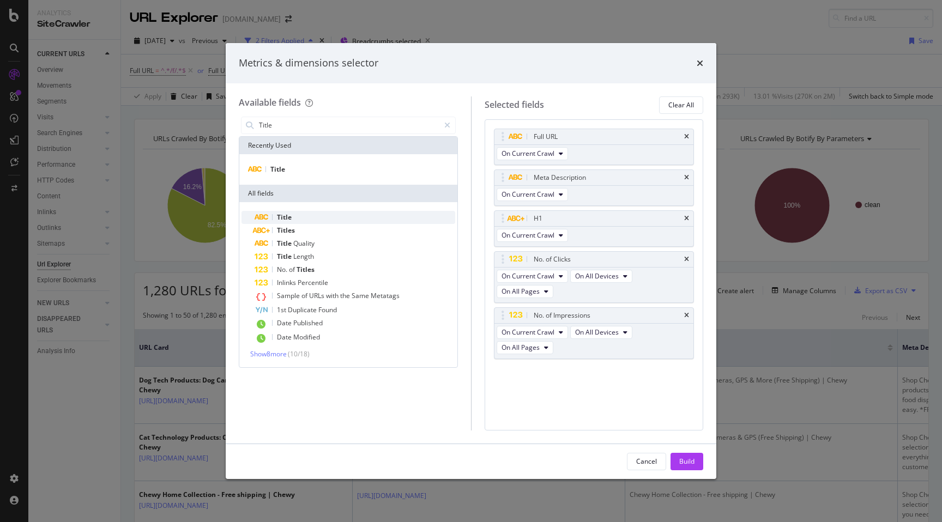
click at [289, 214] on span "Title" at bounding box center [284, 217] width 15 height 9
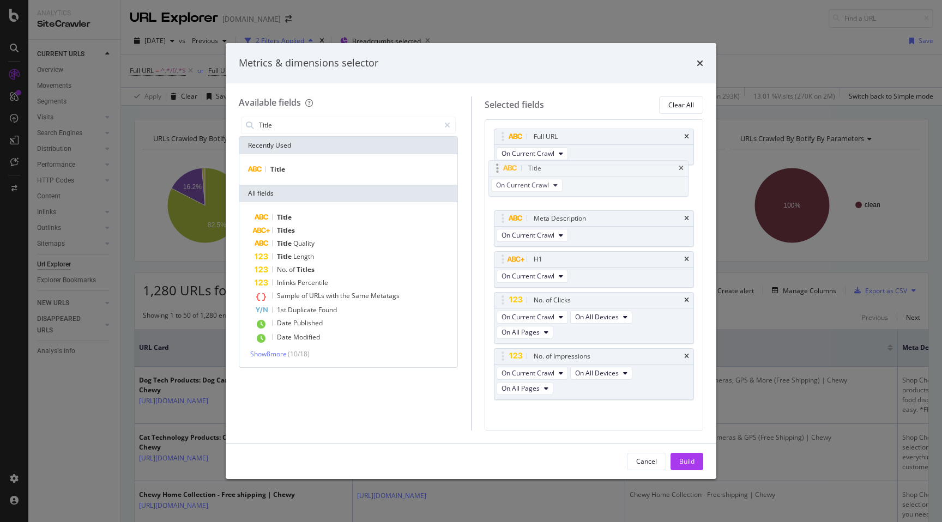
drag, startPoint x: 608, startPoint y: 381, endPoint x: 603, endPoint y: 178, distance: 203.3
click at [603, 178] on body "Analytics SiteCrawler CURRENT URLS Overview Movements Segments Visits Analysis …" at bounding box center [471, 261] width 942 height 522
click at [682, 138] on div "Full URL" at bounding box center [593, 136] width 199 height 15
click at [685, 136] on icon "times" at bounding box center [686, 136] width 5 height 7
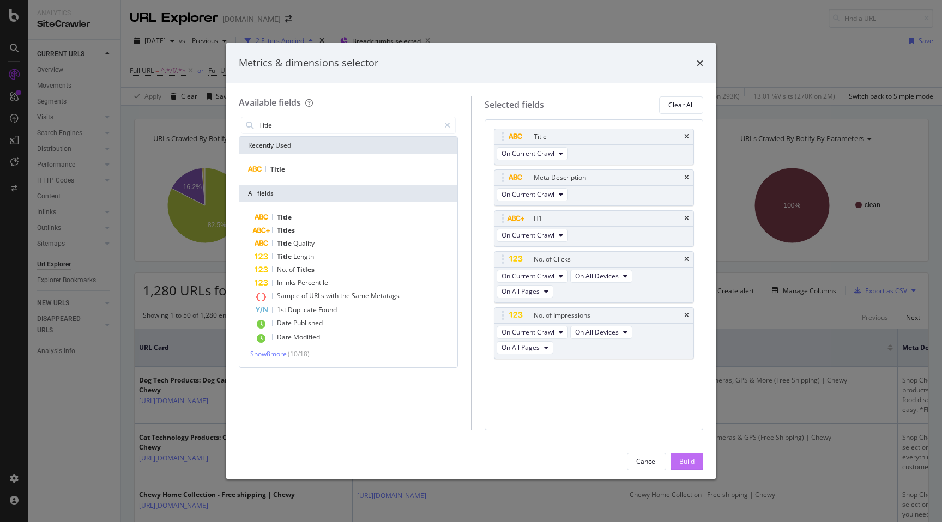
click at [680, 462] on div "Build" at bounding box center [686, 461] width 15 height 9
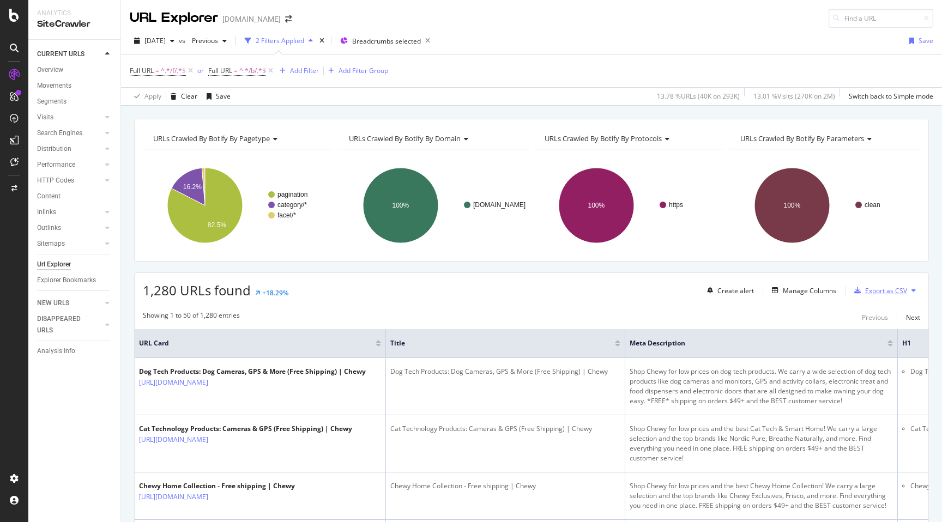
click at [866, 295] on div "Export as CSV" at bounding box center [886, 290] width 42 height 9
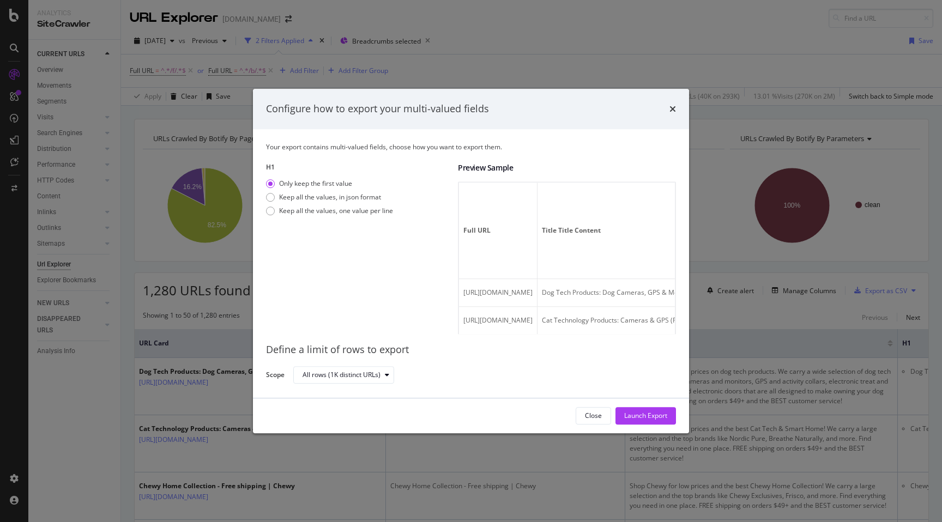
click at [676, 108] on div "Configure how to export your multi-valued fields" at bounding box center [471, 109] width 436 height 40
click at [672, 108] on icon "times" at bounding box center [672, 109] width 7 height 9
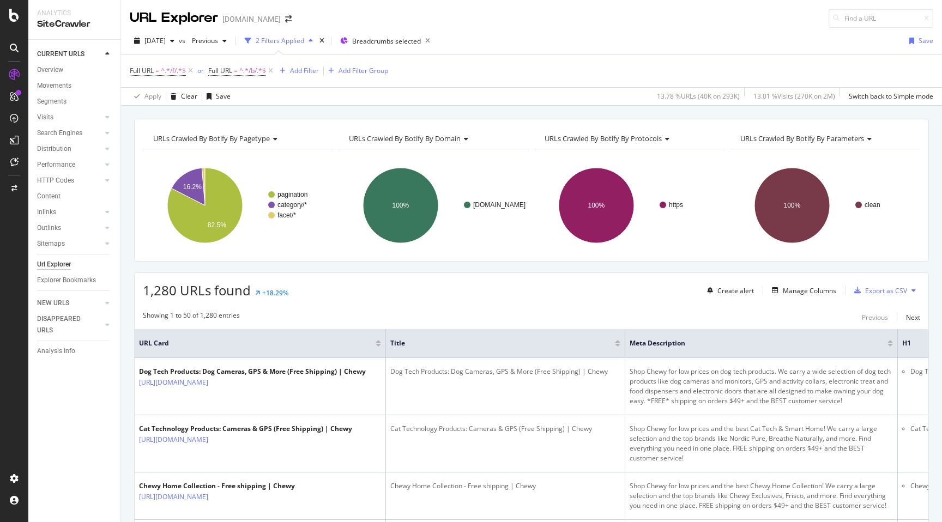
click at [820, 281] on div "Create alert Manage Columns Export as CSV" at bounding box center [810, 290] width 217 height 19
click at [819, 283] on div "Create alert Manage Columns Export as CSV" at bounding box center [810, 290] width 217 height 19
click at [816, 287] on div "Manage Columns" at bounding box center [808, 290] width 53 height 9
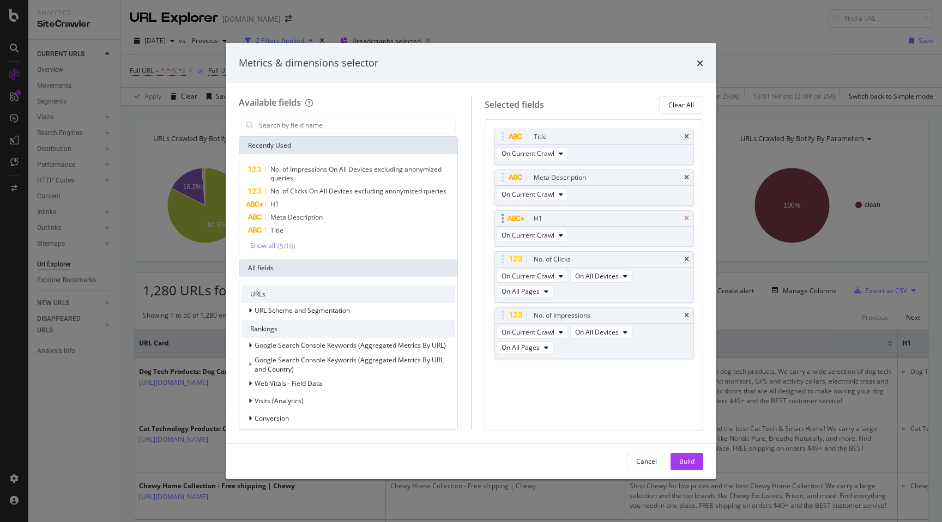
click at [688, 221] on icon "times" at bounding box center [686, 218] width 5 height 7
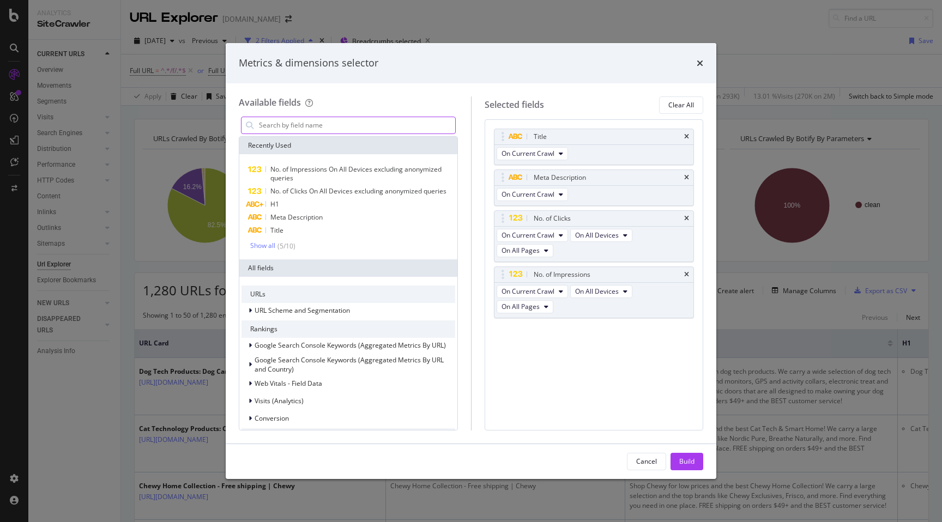
click at [312, 123] on input "modal" at bounding box center [356, 125] width 197 height 16
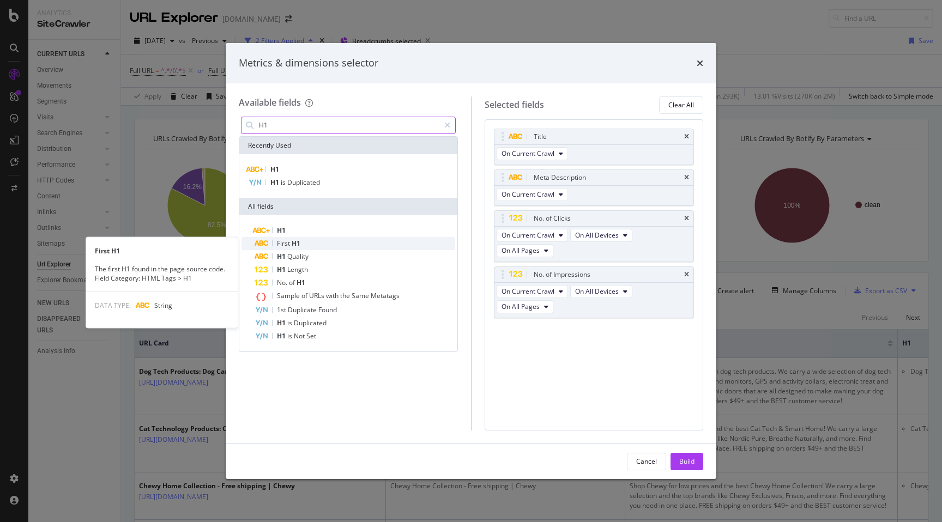
type input "H1"
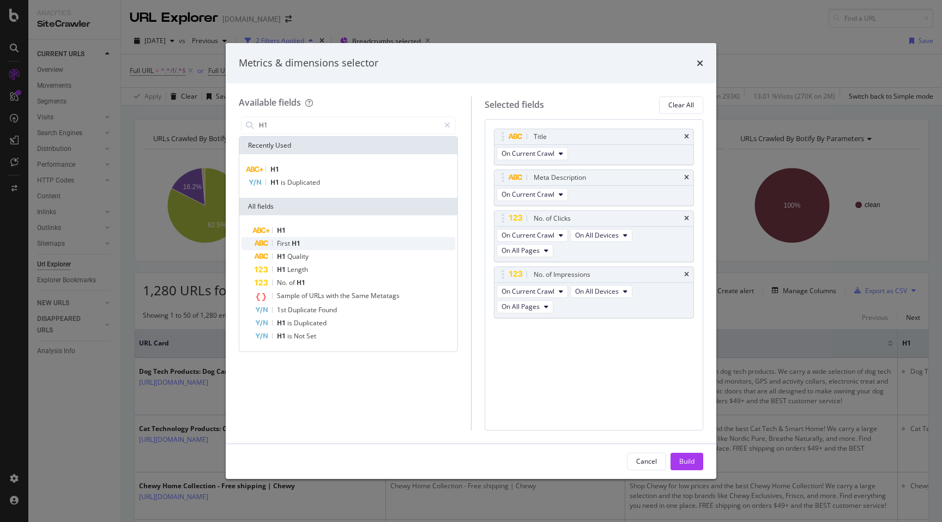
click at [292, 242] on span "H1" at bounding box center [296, 243] width 9 height 9
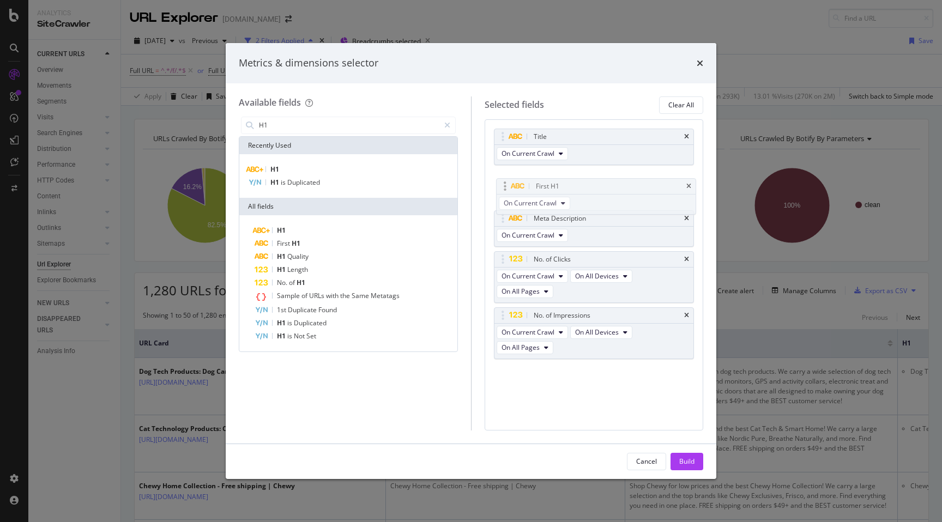
drag, startPoint x: 608, startPoint y: 337, endPoint x: 610, endPoint y: 182, distance: 154.8
click at [610, 182] on body "Analytics SiteCrawler CURRENT URLS Overview Movements Segments Visits Analysis …" at bounding box center [471, 261] width 942 height 522
click at [684, 463] on div "Build" at bounding box center [686, 461] width 15 height 9
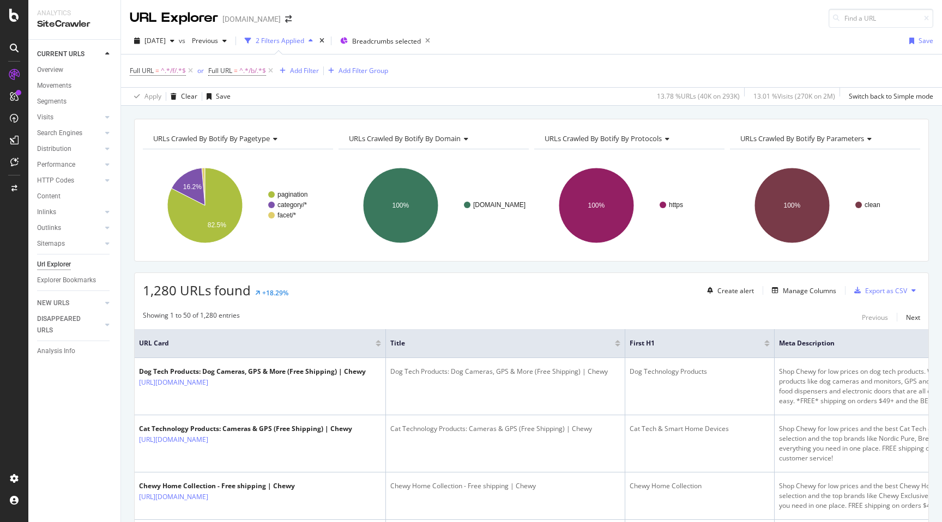
click at [908, 292] on button at bounding box center [913, 290] width 13 height 17
click at [883, 287] on span "Export XML Sitemaps" at bounding box center [866, 291] width 64 height 10
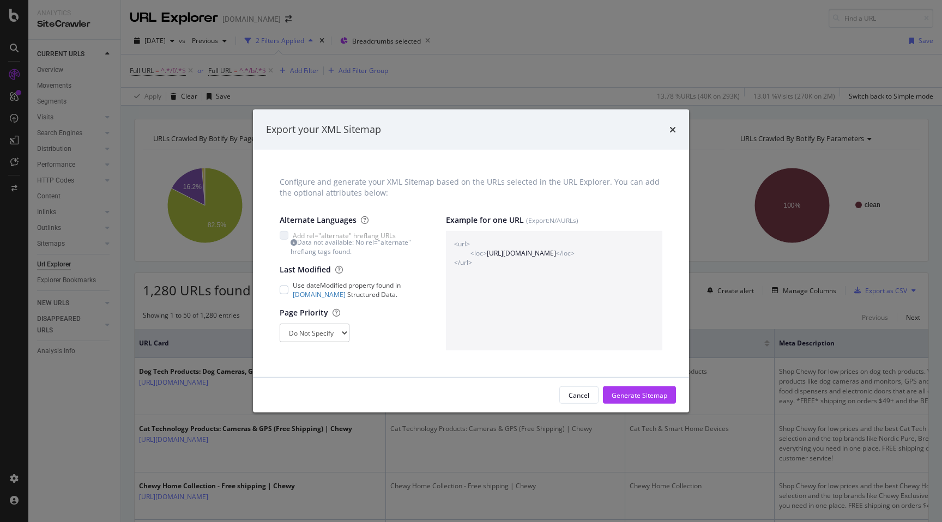
click at [671, 136] on div "times" at bounding box center [672, 130] width 7 height 14
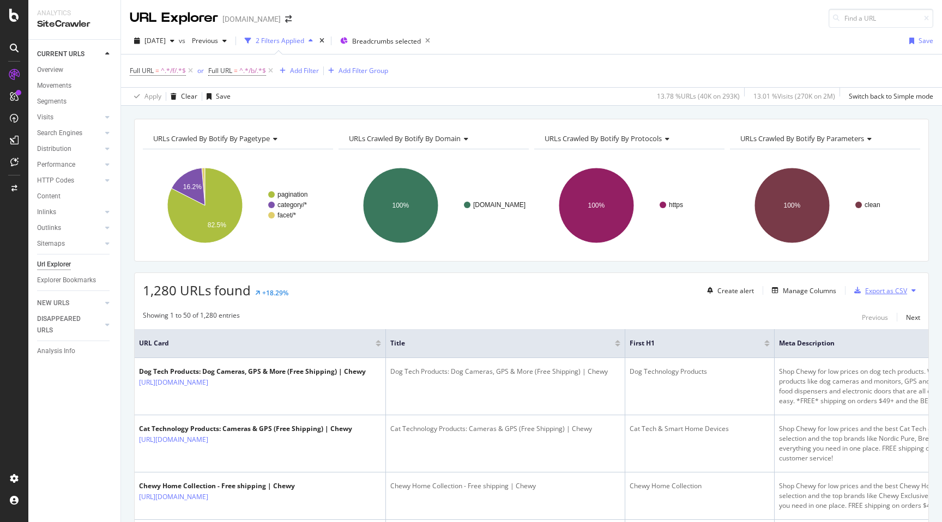
click at [882, 287] on div "Export as CSV" at bounding box center [886, 290] width 42 height 9
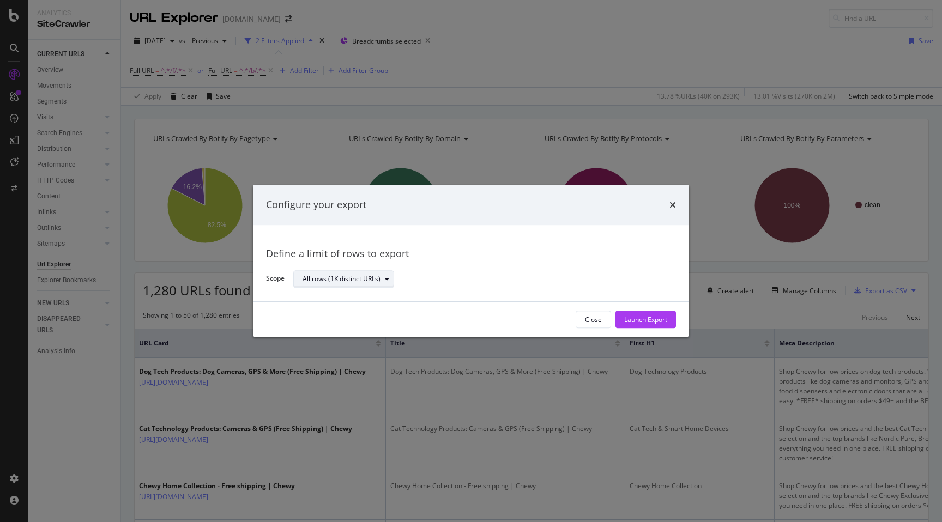
click at [353, 276] on div "All rows (1K distinct URLs)" at bounding box center [341, 279] width 78 height 7
click at [352, 298] on div "All rows (1K distinct URLs)" at bounding box center [349, 297] width 84 height 9
click at [602, 293] on div "Define a limit of rows to export Scope All rows (1K distinct URLs)" at bounding box center [471, 263] width 436 height 77
click at [641, 313] on div "Launch Export" at bounding box center [645, 320] width 43 height 16
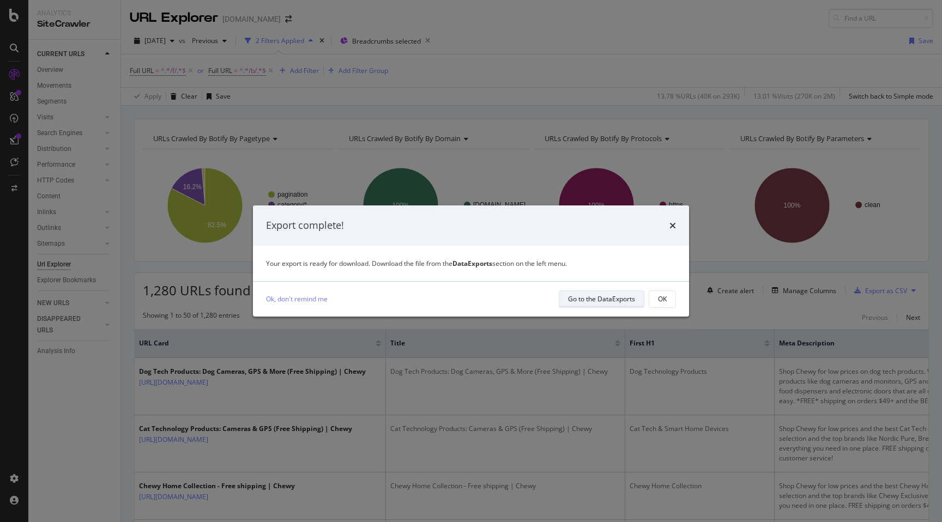
click at [620, 305] on div "Go to the DataExports" at bounding box center [601, 299] width 67 height 15
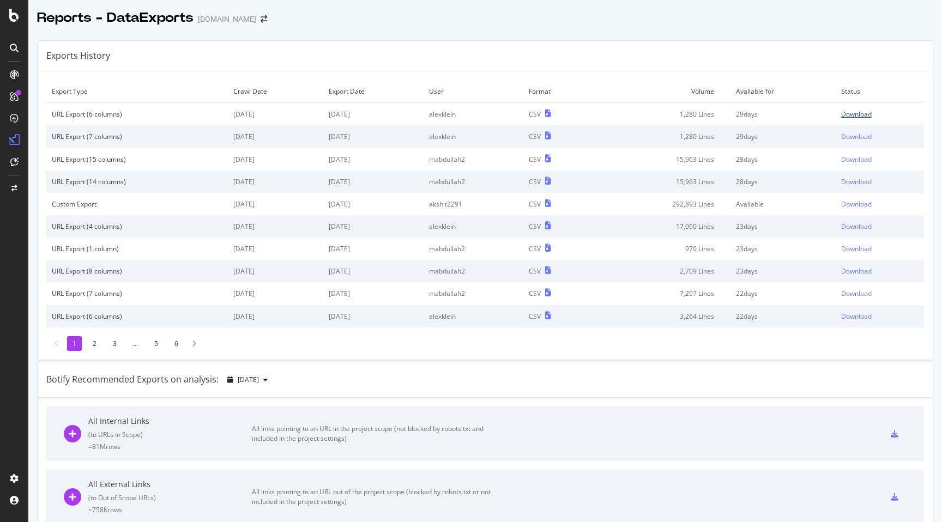
click at [862, 115] on div "Download" at bounding box center [856, 114] width 31 height 9
